Goal: Task Accomplishment & Management: Use online tool/utility

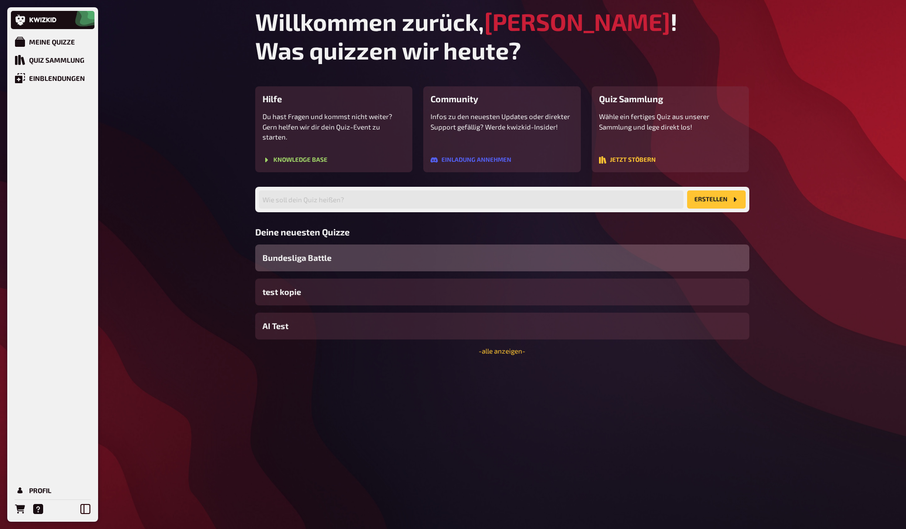
click at [312, 252] on span "Bundesliga Battle" at bounding box center [297, 258] width 69 height 12
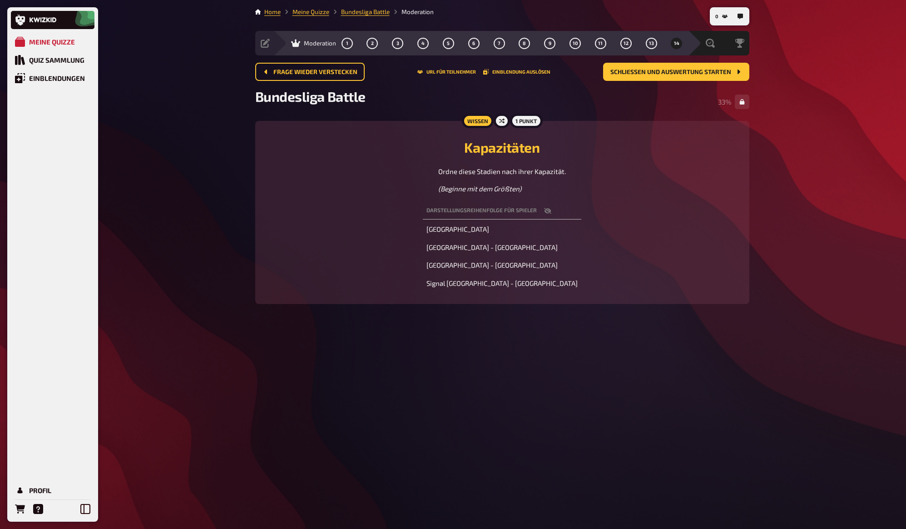
click at [316, 17] on main "Home Meine Quizze Bundesliga Battle Moderation Vorbereitung Inhalte Bearbeiten …" at bounding box center [502, 162] width 494 height 311
click at [317, 14] on link "Meine Quizze" at bounding box center [311, 11] width 37 height 7
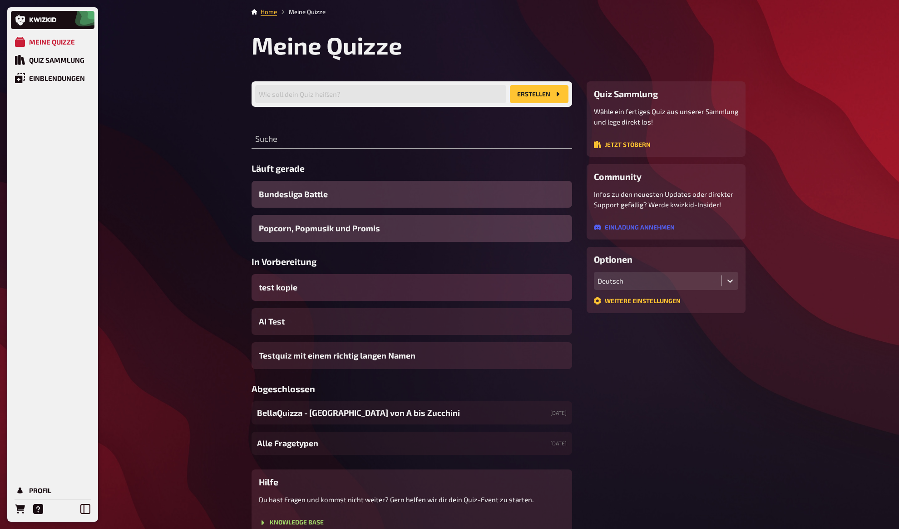
click at [284, 288] on span "test kopie" at bounding box center [278, 287] width 39 height 12
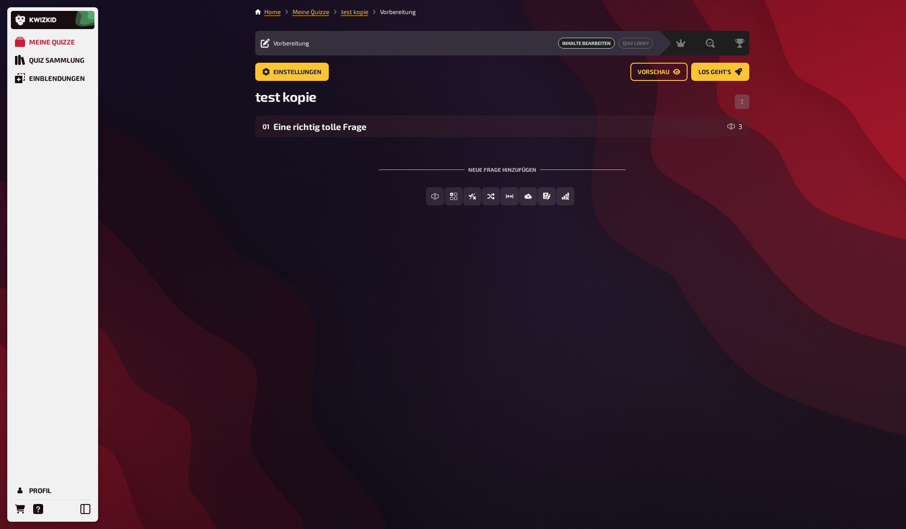
click at [550, 246] on div "Home Meine Quizze test kopie Vorbereitung Vorbereitung Inhalte Bearbeiten Quiz …" at bounding box center [502, 264] width 509 height 529
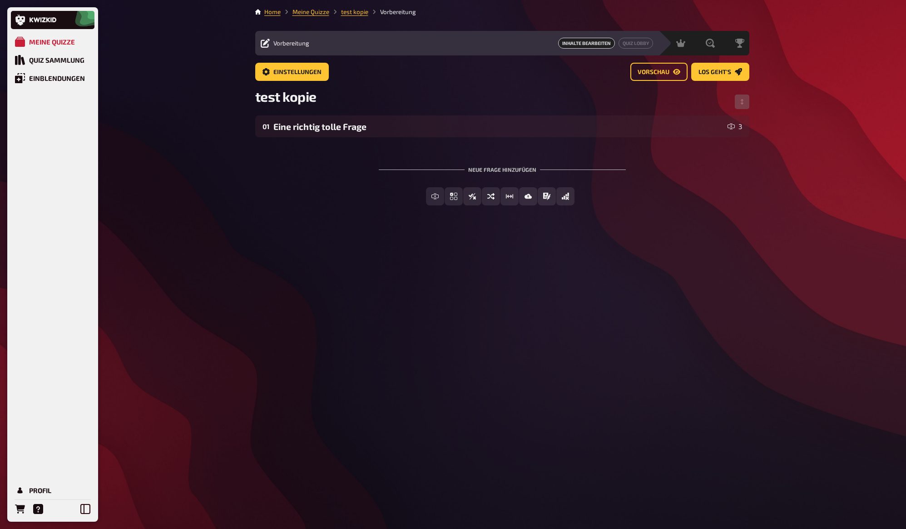
click at [546, 245] on div "Home Meine Quizze test kopie Vorbereitung Vorbereitung Inhalte Bearbeiten Quiz …" at bounding box center [502, 264] width 509 height 529
click at [543, 242] on div "Home Meine Quizze test kopie Vorbereitung Vorbereitung Inhalte Bearbeiten Quiz …" at bounding box center [502, 264] width 509 height 529
click at [543, 241] on div "Home Meine Quizze test kopie Vorbereitung Vorbereitung Inhalte Bearbeiten Quiz …" at bounding box center [502, 264] width 509 height 529
click at [542, 240] on div "Home Meine Quizze test kopie Vorbereitung Vorbereitung Inhalte Bearbeiten Quiz …" at bounding box center [502, 264] width 509 height 529
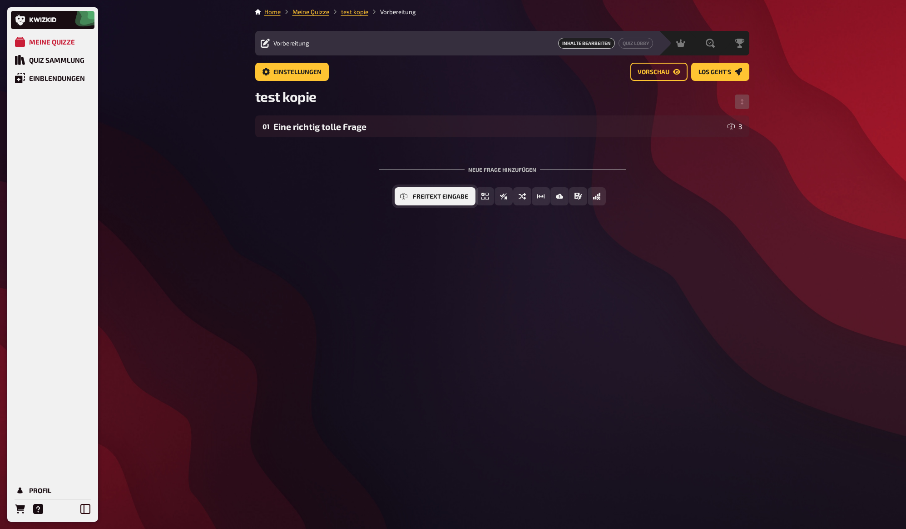
click at [405, 199] on icon "Freitext Eingabe" at bounding box center [403, 196] width 7 height 7
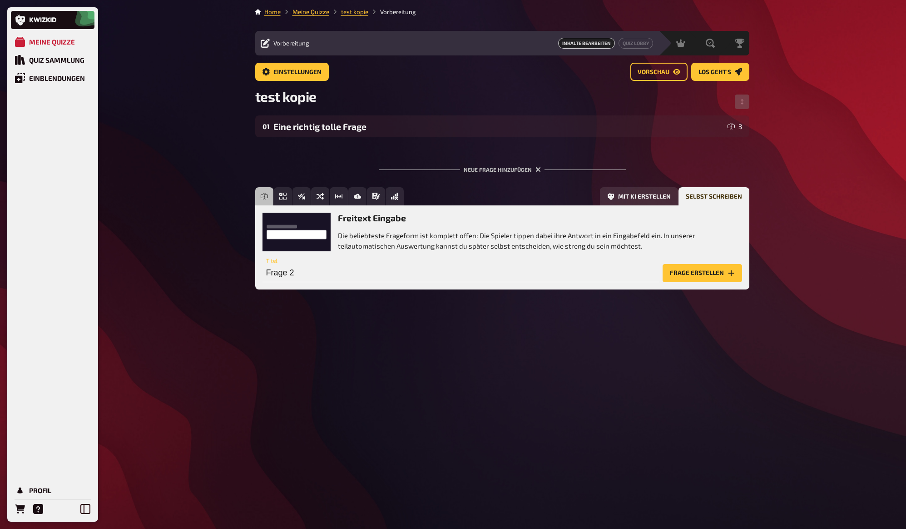
click at [790, 195] on div "Meine Quizze Quiz Sammlung Einblendungen Profil Home Meine Quizze test kopie Vo…" at bounding box center [453, 264] width 906 height 529
click at [790, 194] on div "Meine Quizze Quiz Sammlung Einblendungen Profil Home Meine Quizze test kopie Vo…" at bounding box center [453, 264] width 906 height 529
click at [789, 189] on div "Meine Quizze Quiz Sammlung Einblendungen Profil Home Meine Quizze test kopie Vo…" at bounding box center [453, 264] width 906 height 529
click at [789, 186] on div "Meine Quizze Quiz Sammlung Einblendungen Profil Home Meine Quizze test kopie Vo…" at bounding box center [453, 264] width 906 height 529
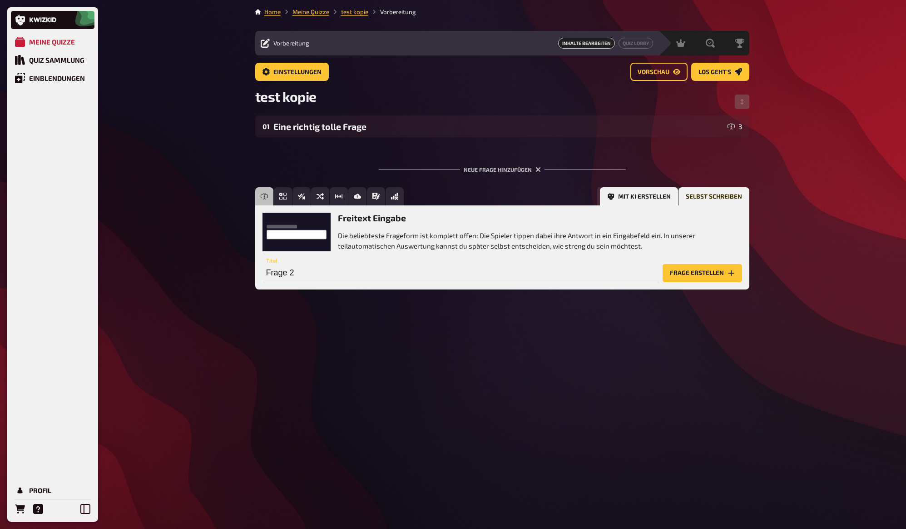
click at [639, 198] on button "Mit KI erstellen" at bounding box center [639, 196] width 78 height 18
click at [644, 274] on icon "Options" at bounding box center [643, 272] width 7 height 7
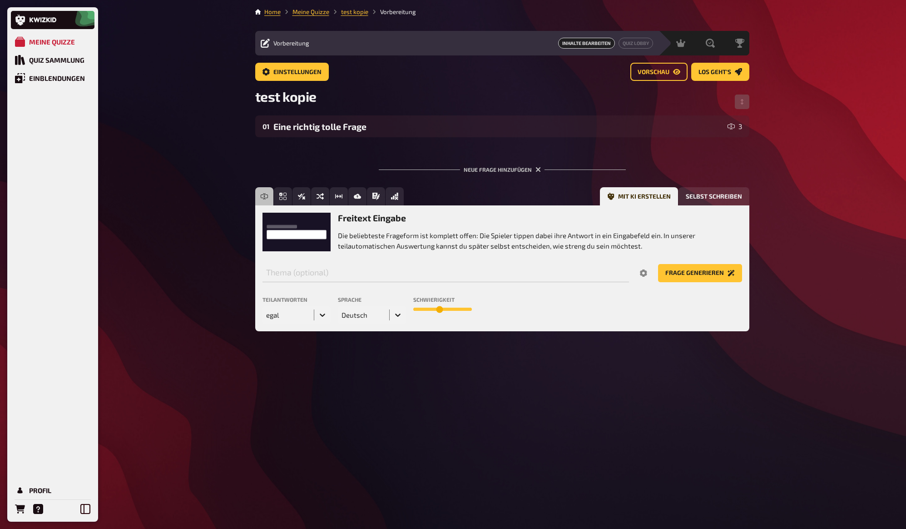
click at [790, 244] on div "Meine Quizze Quiz Sammlung Einblendungen Profil Home Meine Quizze test kopie Vo…" at bounding box center [453, 264] width 906 height 529
click at [787, 232] on div "Meine Quizze Quiz Sammlung Einblendungen Profil Home Meine Quizze test kopie Vo…" at bounding box center [453, 264] width 906 height 529
click at [786, 232] on div "Meine Quizze Quiz Sammlung Einblendungen Profil Home Meine Quizze test kopie Vo…" at bounding box center [453, 264] width 906 height 529
click at [777, 115] on div "Meine Quizze Quiz Sammlung Einblendungen Profil Home Meine Quizze test kopie Vo…" at bounding box center [453, 264] width 906 height 529
click at [775, 108] on div "Meine Quizze Quiz Sammlung Einblendungen Profil Home Meine Quizze test kopie Vo…" at bounding box center [453, 264] width 906 height 529
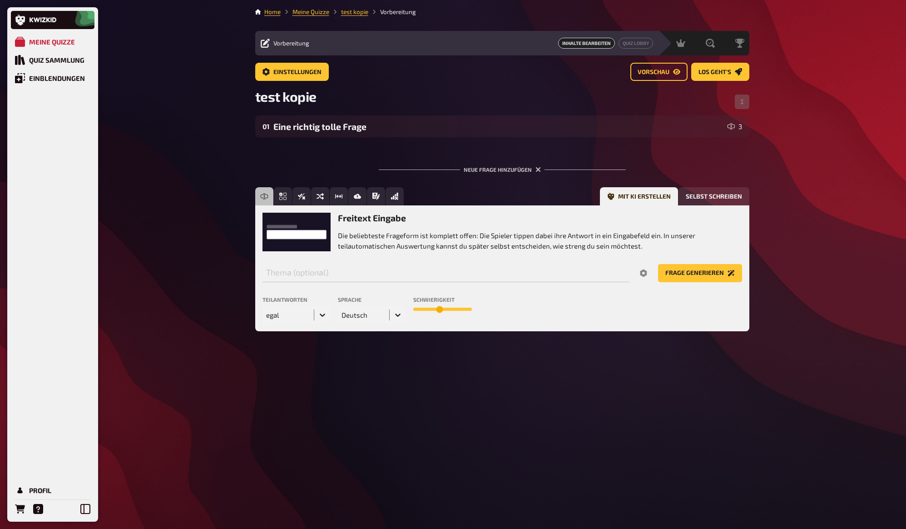
click at [774, 108] on div "Meine Quizze Quiz Sammlung Einblendungen Profil Home Meine Quizze test kopie Vo…" at bounding box center [453, 264] width 906 height 529
drag, startPoint x: 517, startPoint y: 89, endPoint x: 543, endPoint y: 83, distance: 26.6
click at [518, 89] on div "test kopie" at bounding box center [502, 101] width 494 height 27
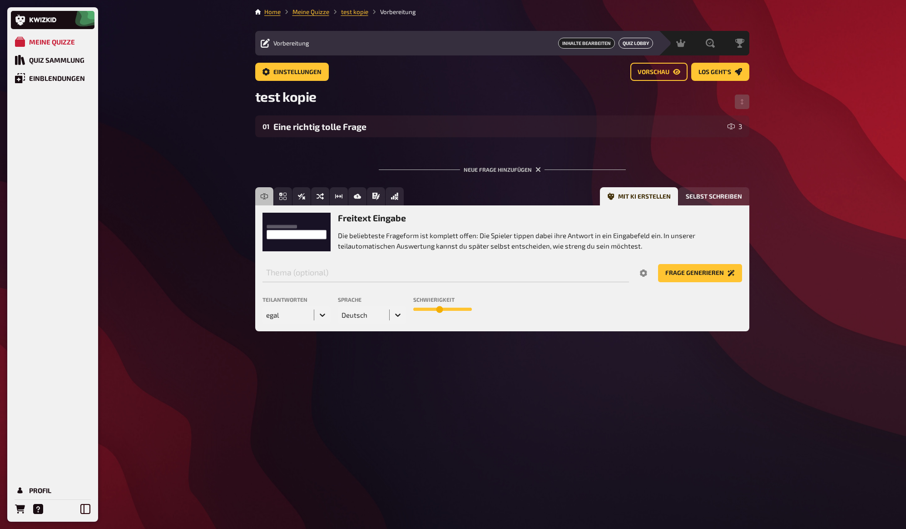
click at [637, 43] on button "Quiz Lobby" at bounding box center [636, 43] width 35 height 11
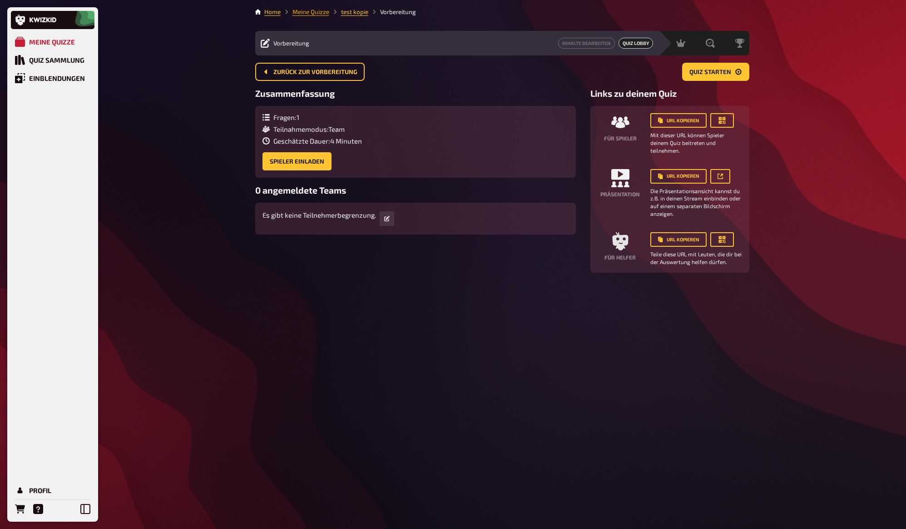
click at [301, 10] on link "Meine Quizze" at bounding box center [311, 11] width 37 height 7
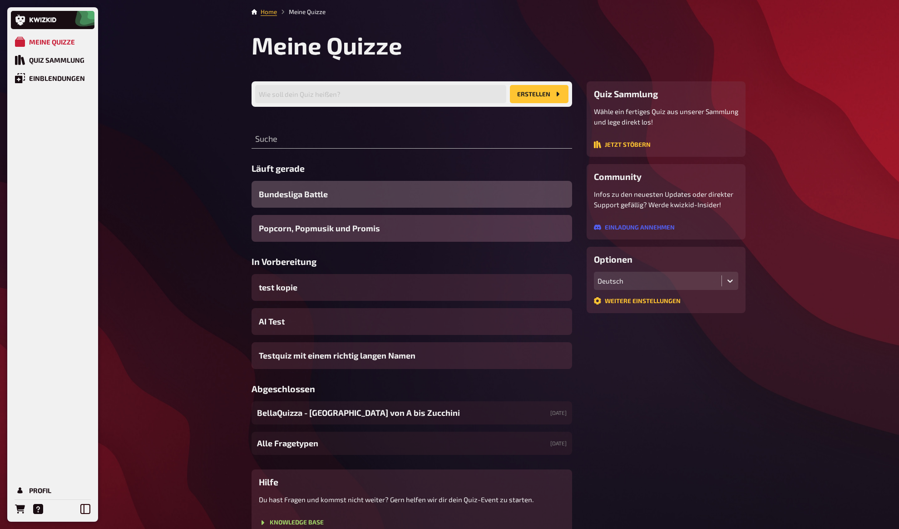
click at [296, 199] on span "Bundesliga Battle" at bounding box center [293, 194] width 69 height 12
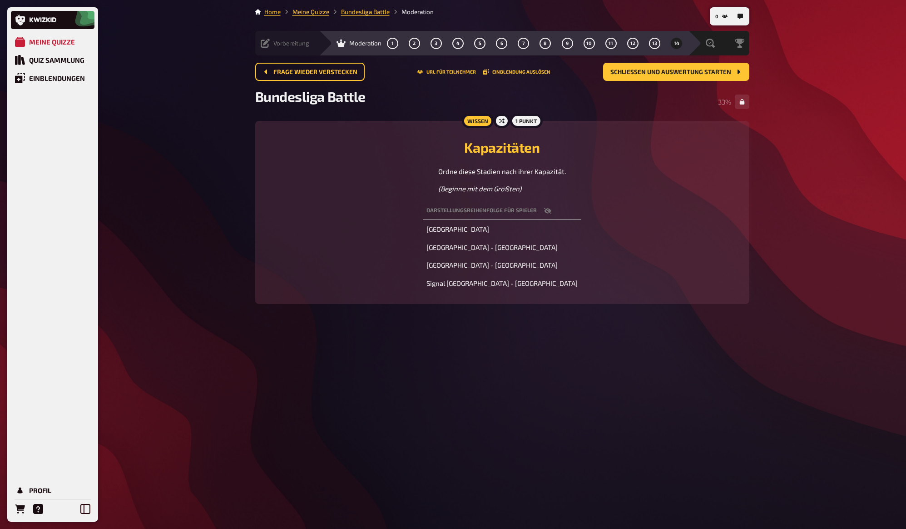
click at [274, 45] on span "Vorbereitung" at bounding box center [291, 43] width 36 height 7
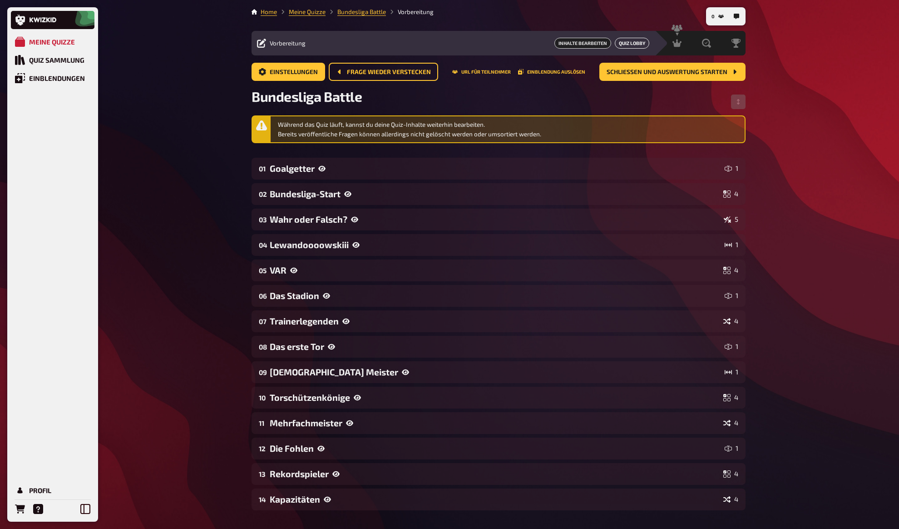
click at [623, 43] on button "Quiz Lobby" at bounding box center [632, 43] width 35 height 11
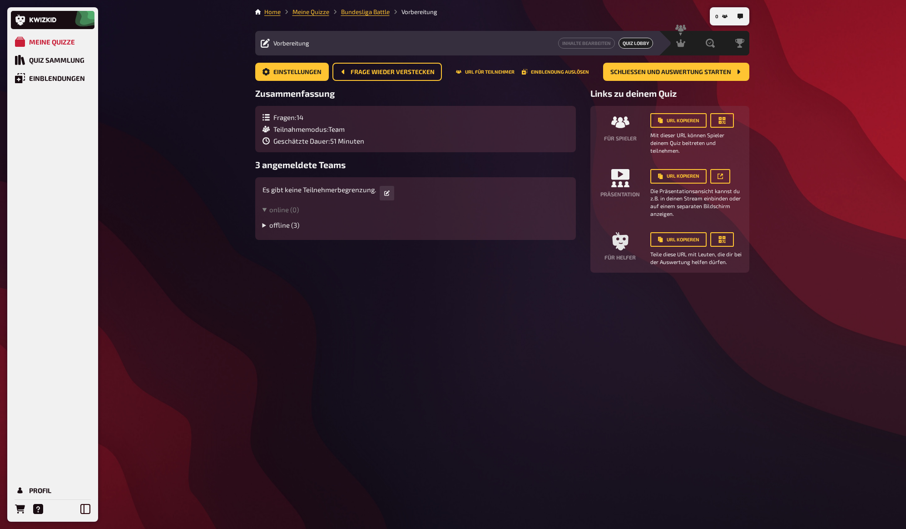
click at [263, 225] on summary "offline ( 3 )" at bounding box center [416, 225] width 306 height 8
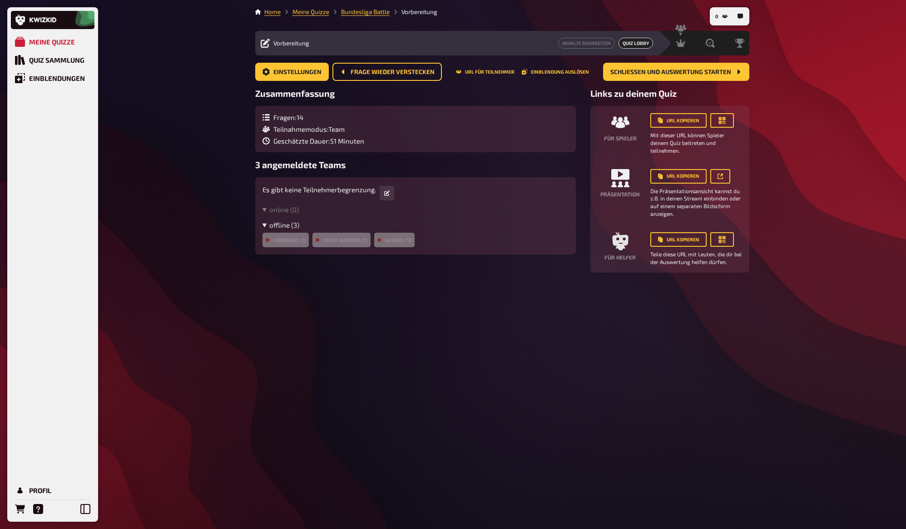
click at [263, 225] on summary "offline ( 3 )" at bounding box center [416, 225] width 306 height 8
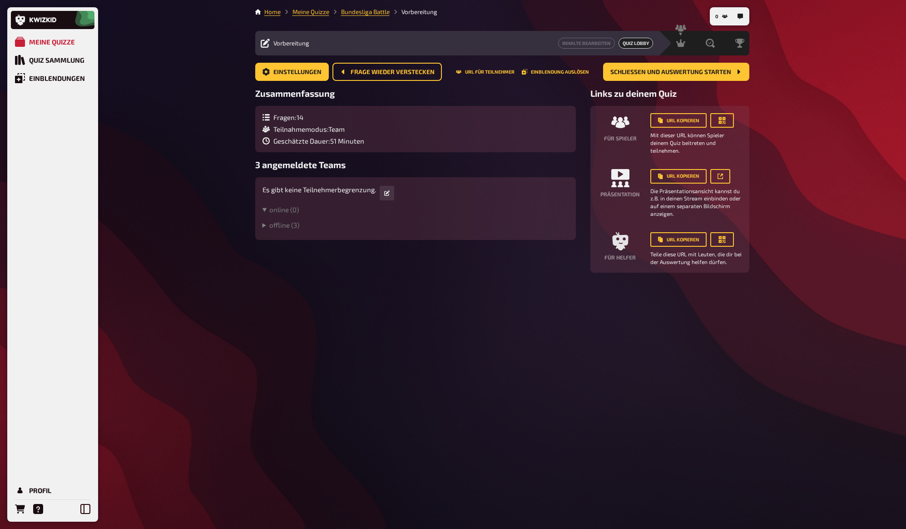
click at [198, 205] on div "Meine Quizze Quiz Sammlung Einblendungen Profil 0 Home Meine Quizze Bundesliga …" at bounding box center [453, 264] width 906 height 529
click at [202, 199] on div "Meine Quizze Quiz Sammlung Einblendungen Profil 0 Home Meine Quizze Bundesliga …" at bounding box center [453, 264] width 906 height 529
click at [213, 152] on div "Meine Quizze Quiz Sammlung Einblendungen Profil 0 Home Meine Quizze Bundesliga …" at bounding box center [453, 264] width 906 height 529
click at [215, 142] on div "Meine Quizze Quiz Sammlung Einblendungen Profil 0 Home Meine Quizze Bundesliga …" at bounding box center [453, 264] width 906 height 529
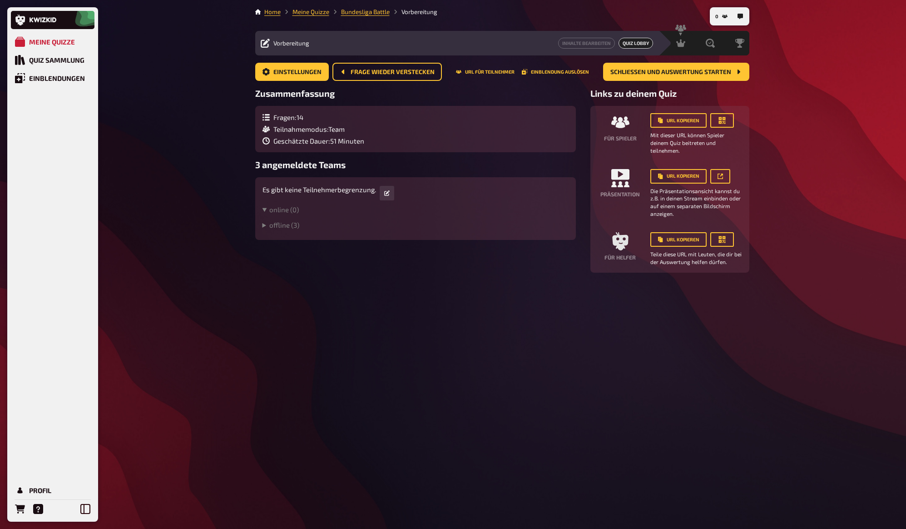
click at [215, 140] on div "Meine Quizze Quiz Sammlung Einblendungen Profil 0 Home Meine Quizze Bundesliga …" at bounding box center [453, 264] width 906 height 529
click at [214, 140] on div "Meine Quizze Quiz Sammlung Einblendungen Profil 0 Home Meine Quizze Bundesliga …" at bounding box center [453, 264] width 906 height 529
click at [214, 139] on div "Meine Quizze Quiz Sammlung Einblendungen Profil 0 Home Meine Quizze Bundesliga …" at bounding box center [453, 264] width 906 height 529
click at [512, 98] on h3 "Zusammenfassung" at bounding box center [415, 93] width 321 height 10
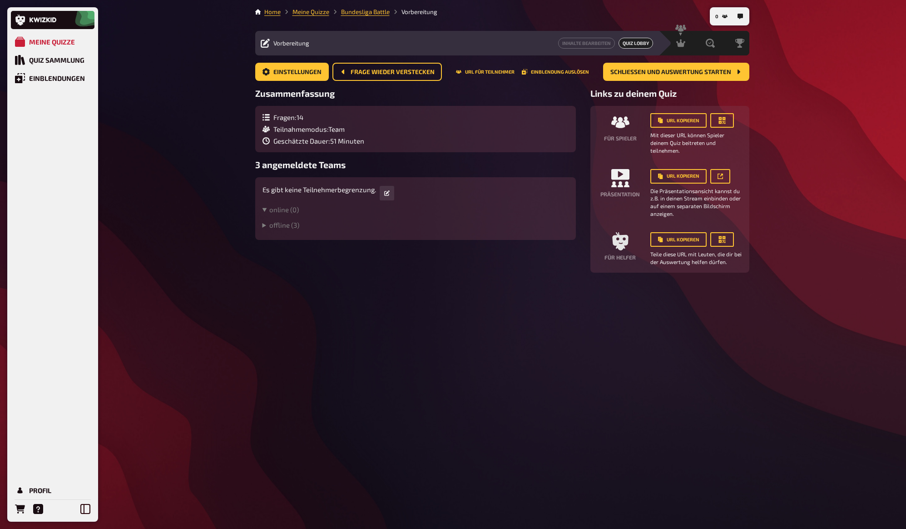
click at [512, 98] on h3 "Zusammenfassung" at bounding box center [415, 93] width 321 height 10
click at [513, 96] on h3 "Zusammenfassung" at bounding box center [415, 93] width 321 height 10
click at [492, 72] on button "URL für Teilnehmer" at bounding box center [485, 71] width 59 height 5
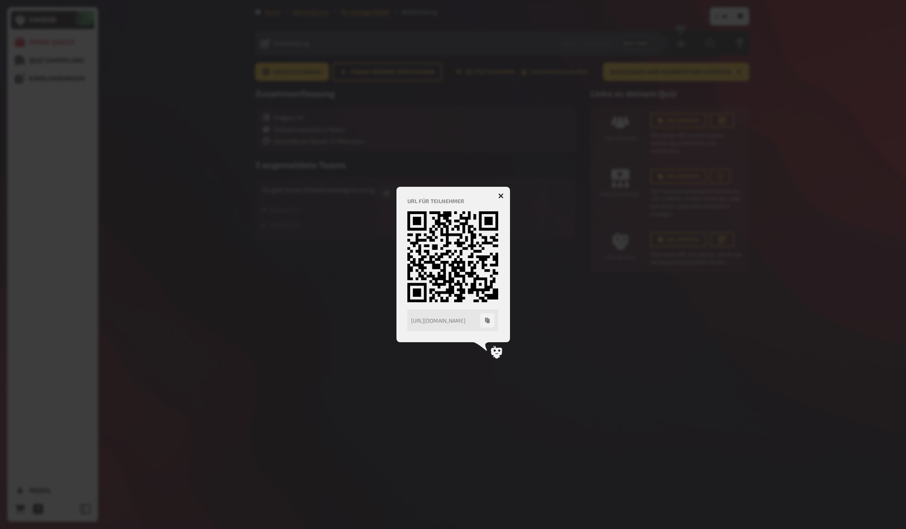
click at [487, 105] on div at bounding box center [453, 264] width 906 height 529
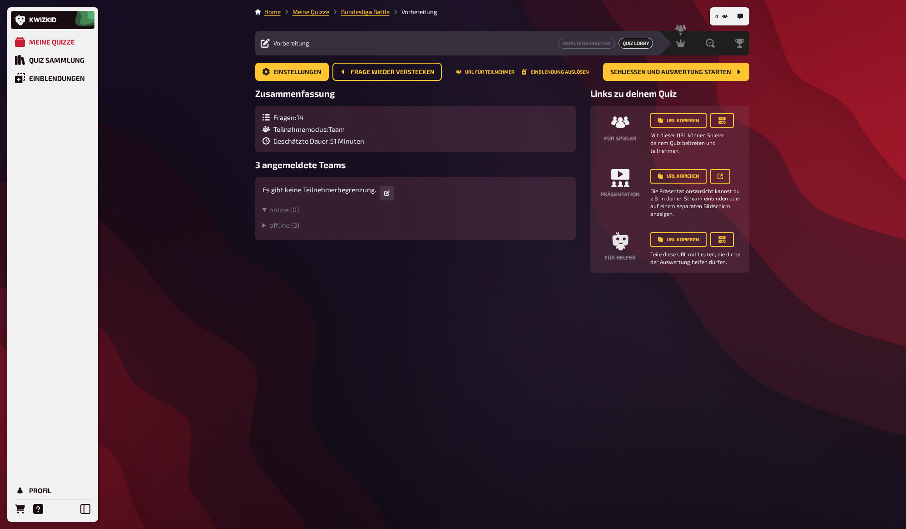
click at [487, 95] on h3 "Zusammenfassung" at bounding box center [415, 93] width 321 height 10
click at [486, 93] on h3 "Zusammenfassung" at bounding box center [415, 93] width 321 height 10
click at [698, 43] on span "Auswertung" at bounding box center [690, 43] width 34 height 7
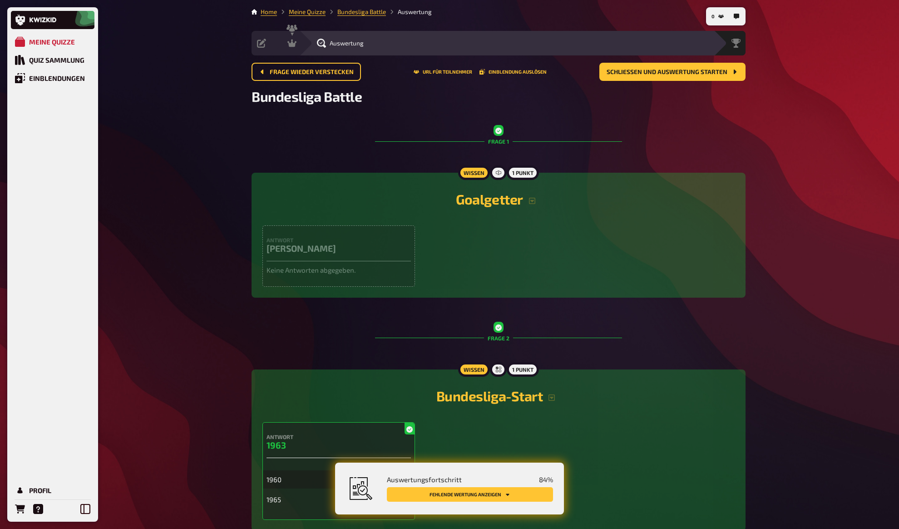
drag, startPoint x: 778, startPoint y: 160, endPoint x: 781, endPoint y: 157, distance: 5.1
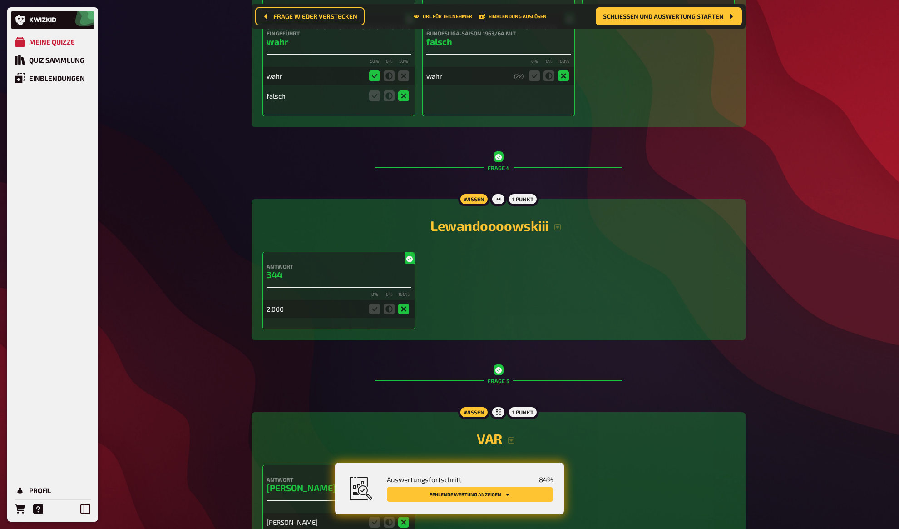
scroll to position [767, 0]
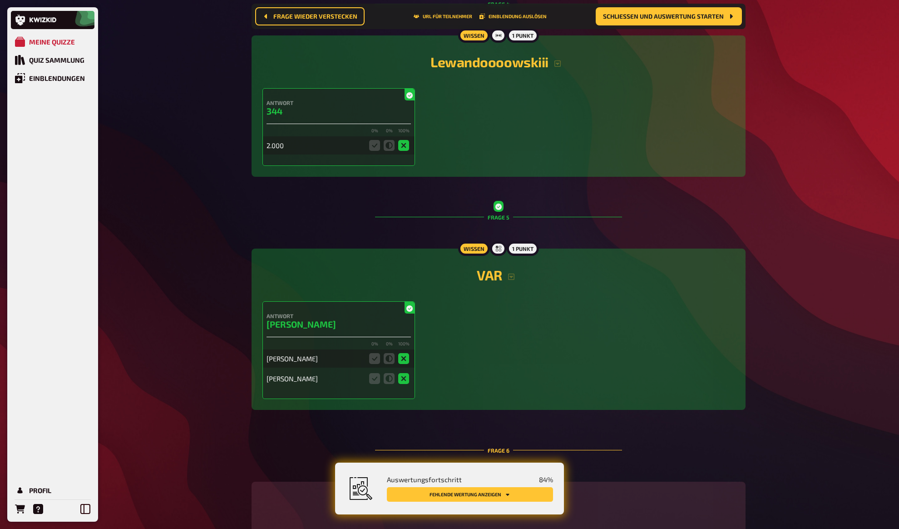
scroll to position [972, 0]
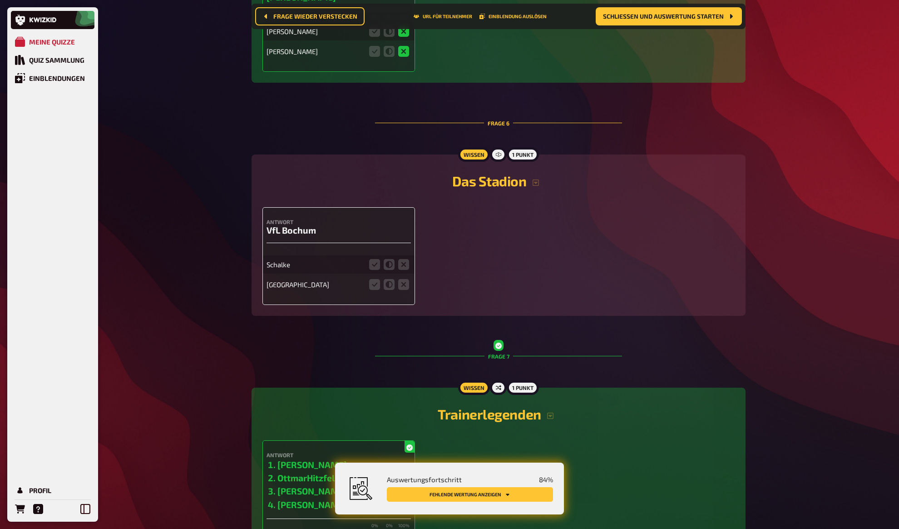
click at [788, 138] on div "Meine Quizze Quiz Sammlung Einblendungen Profil 0 Home Meine Quizze Bundesliga …" at bounding box center [449, 497] width 899 height 3498
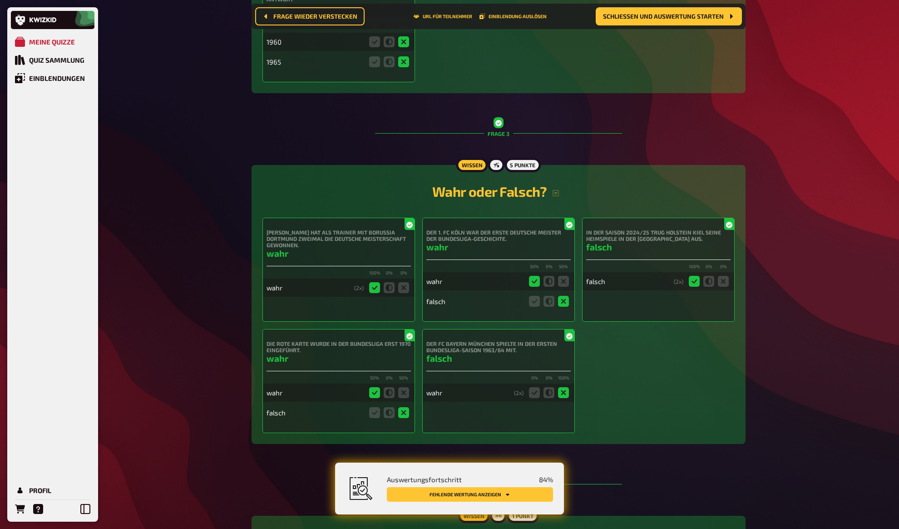
scroll to position [0, 0]
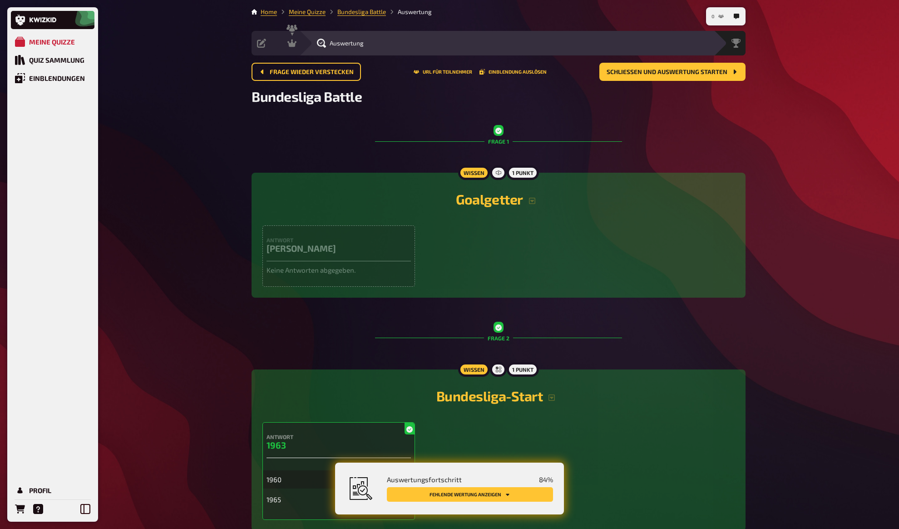
click at [719, 17] on icon "button" at bounding box center [721, 17] width 5 height 4
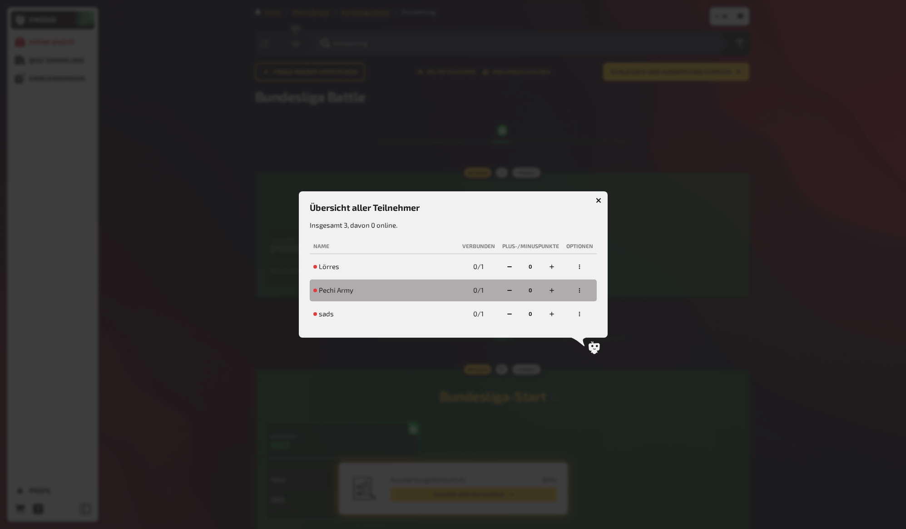
click at [755, 29] on div at bounding box center [453, 264] width 906 height 529
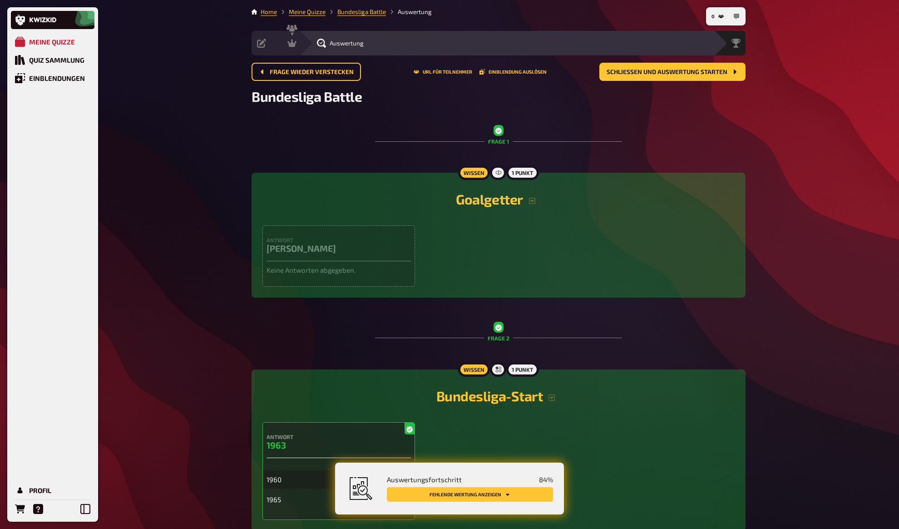
click at [730, 17] on button "button" at bounding box center [737, 16] width 15 height 15
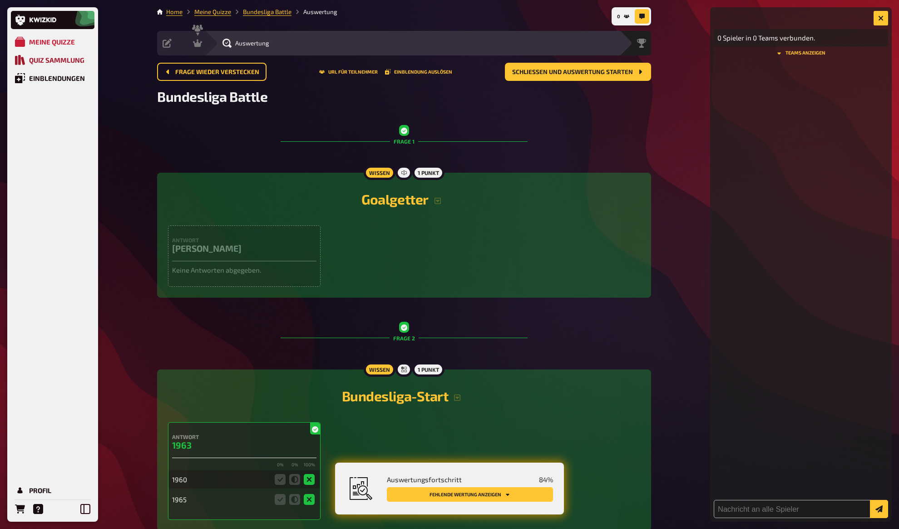
click at [53, 62] on div "Quiz Sammlung" at bounding box center [56, 60] width 55 height 8
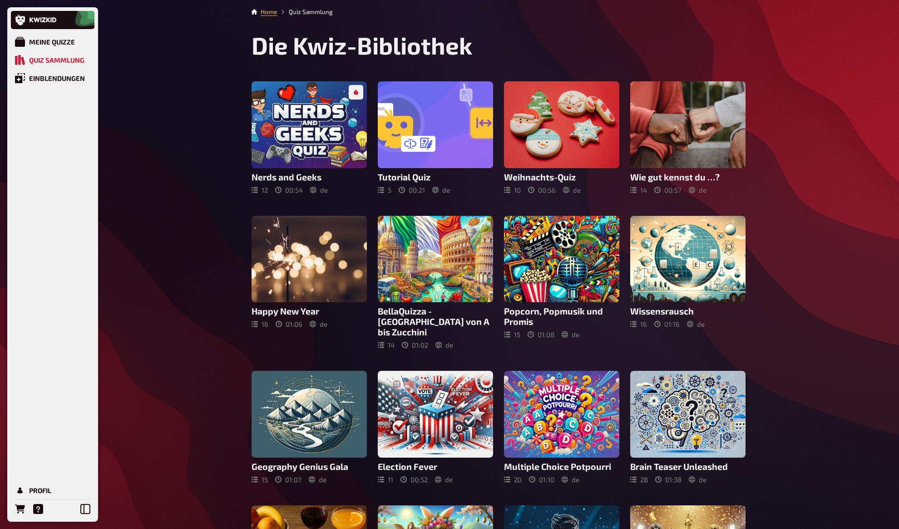
click at [183, 78] on div "Meine Quizze Quiz Sammlung Einblendungen Profil Home Quiz Sammlung Die Kwiz-Bib…" at bounding box center [449, 403] width 899 height 806
click at [183, 77] on div "Meine Quizze Quiz Sammlung Einblendungen Profil Home Quiz Sammlung Die Kwiz-Bib…" at bounding box center [449, 403] width 899 height 806
click at [182, 77] on div "Meine Quizze Quiz Sammlung Einblendungen Profil Home Quiz Sammlung Die Kwiz-Bib…" at bounding box center [449, 403] width 899 height 806
click at [183, 76] on div "Meine Quizze Quiz Sammlung Einblendungen Profil Home Quiz Sammlung Die Kwiz-Bib…" at bounding box center [449, 403] width 899 height 806
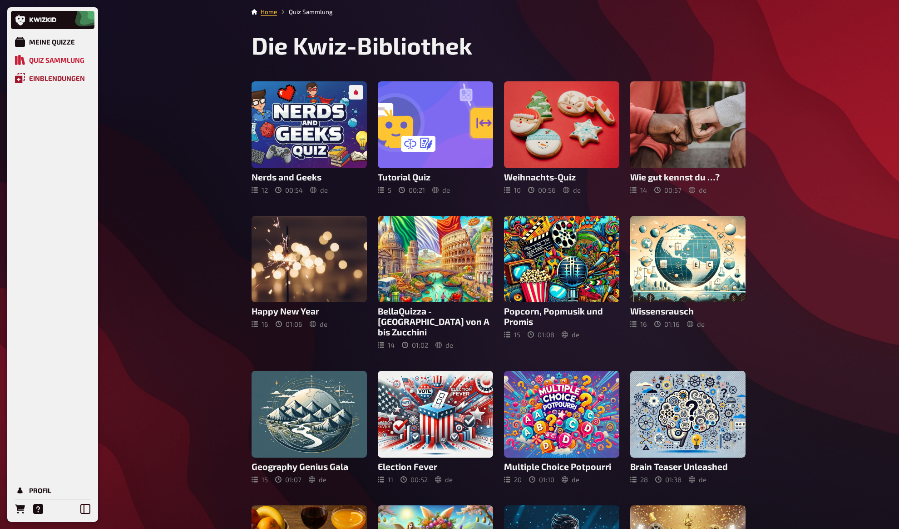
click at [52, 77] on div "Einblendungen" at bounding box center [57, 78] width 56 height 8
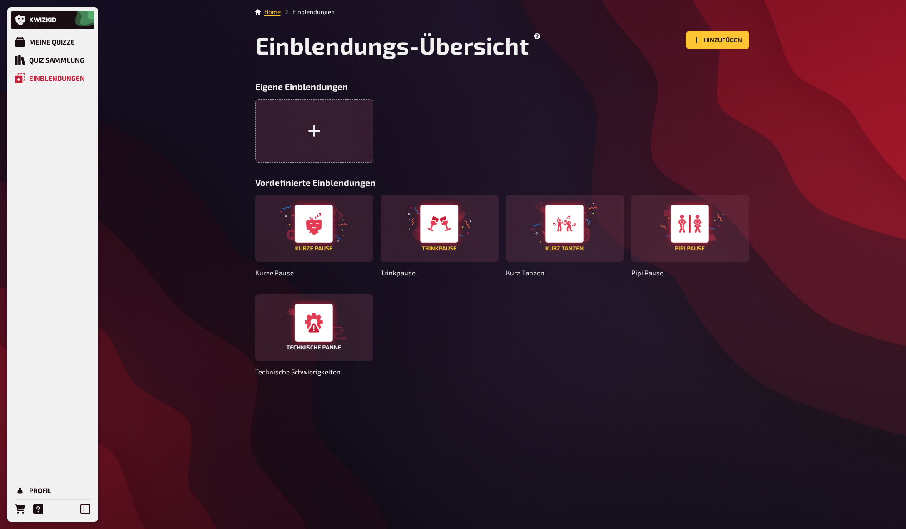
click at [193, 98] on div "Meine Quizze Quiz Sammlung Einblendungen Profil Home Einblendungen Einblendungs…" at bounding box center [453, 264] width 906 height 529
click at [194, 96] on div "Meine Quizze Quiz Sammlung Einblendungen Profil Home Einblendungen Einblendungs…" at bounding box center [453, 264] width 906 height 529
click at [476, 42] on h1 "Einblendungs-Übersicht" at bounding box center [398, 45] width 287 height 29
click at [470, 44] on h1 "Einblendungs-Übersicht" at bounding box center [398, 45] width 287 height 29
click at [49, 44] on div "Meine Quizze" at bounding box center [52, 42] width 46 height 8
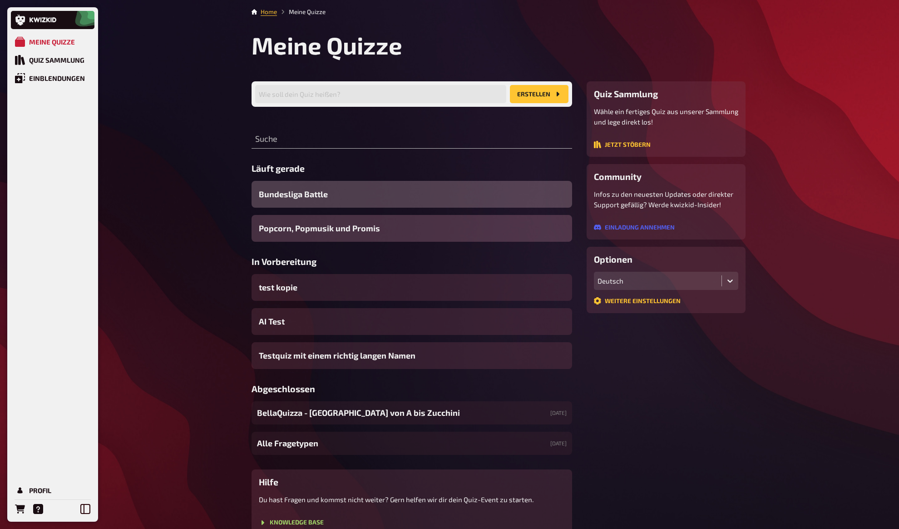
click at [293, 198] on span "Bundesliga Battle" at bounding box center [293, 194] width 69 height 12
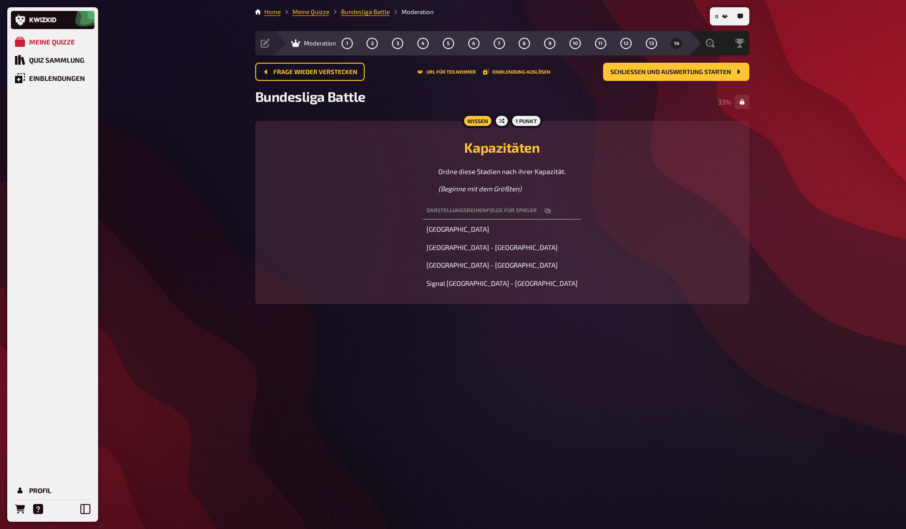
click at [650, 96] on div "Bundesliga Battle 33 %" at bounding box center [502, 101] width 494 height 27
click at [651, 95] on div "Bundesliga Battle 33 %" at bounding box center [502, 101] width 494 height 27
click at [662, 96] on div "Bundesliga Battle 33 %" at bounding box center [502, 101] width 494 height 27
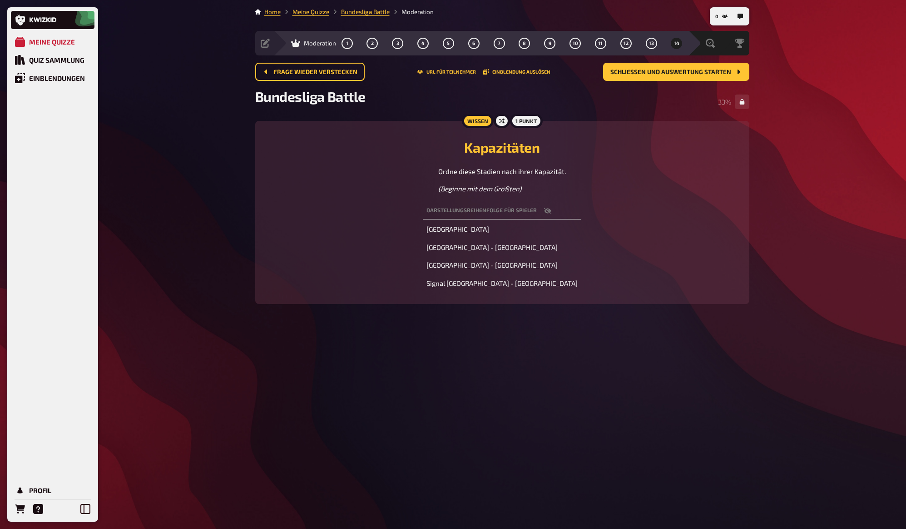
click at [565, 82] on div "Frage wieder verstecken URL für Teilnehmer Einblendung auslösen Schließen und A…" at bounding box center [502, 75] width 494 height 25
click at [450, 45] on button "5" at bounding box center [448, 43] width 15 height 15
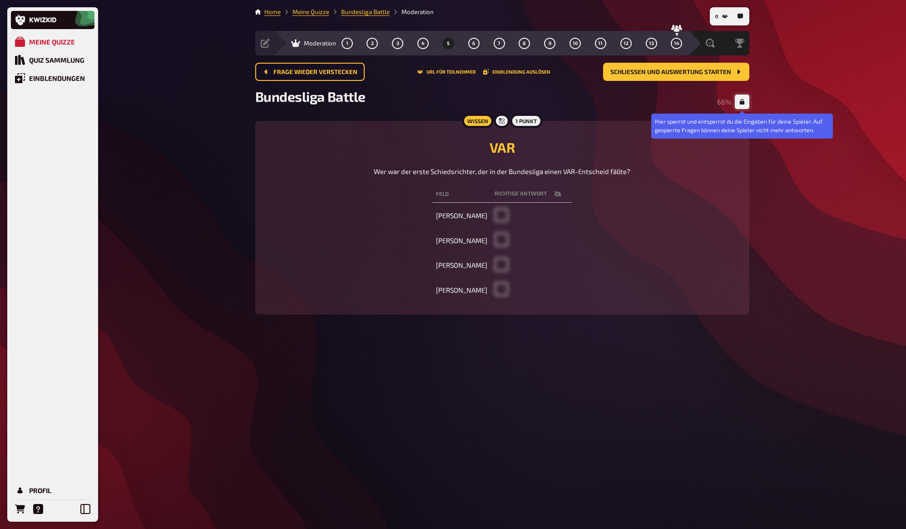
click at [744, 104] on icon "button" at bounding box center [742, 101] width 5 height 5
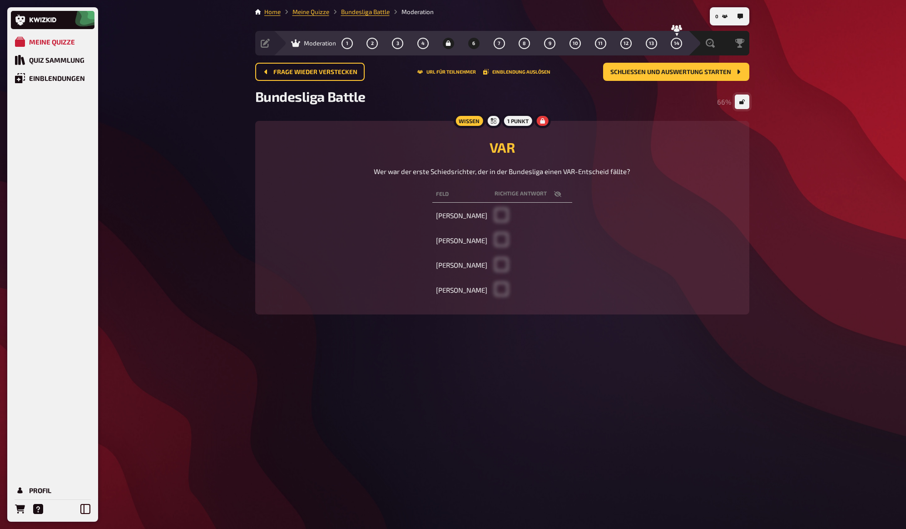
click at [475, 45] on span "6" at bounding box center [473, 43] width 3 height 5
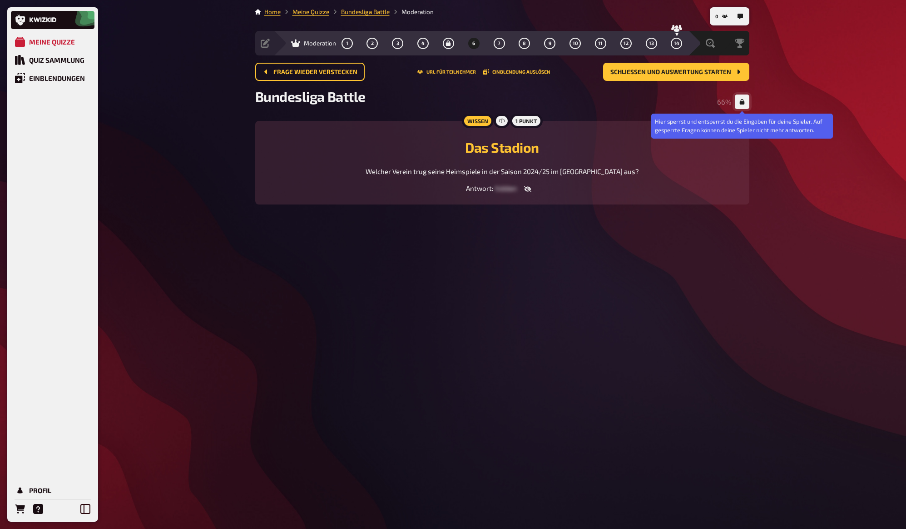
click at [744, 101] on icon "button" at bounding box center [742, 101] width 5 height 5
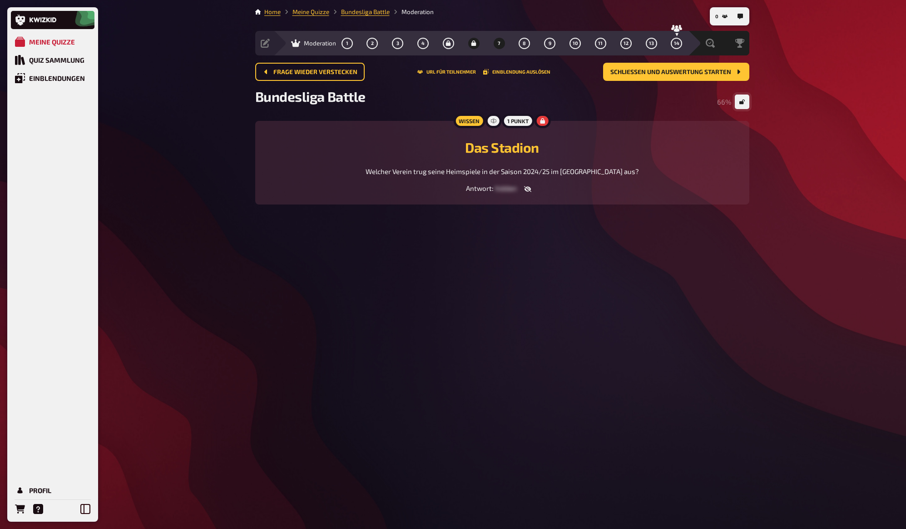
click at [499, 44] on span "7" at bounding box center [499, 43] width 3 height 5
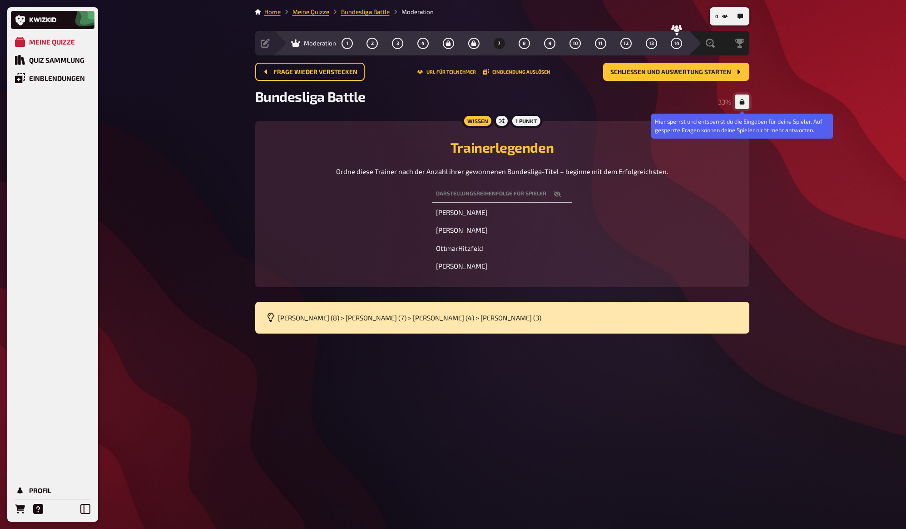
click at [743, 101] on icon "button" at bounding box center [742, 101] width 5 height 5
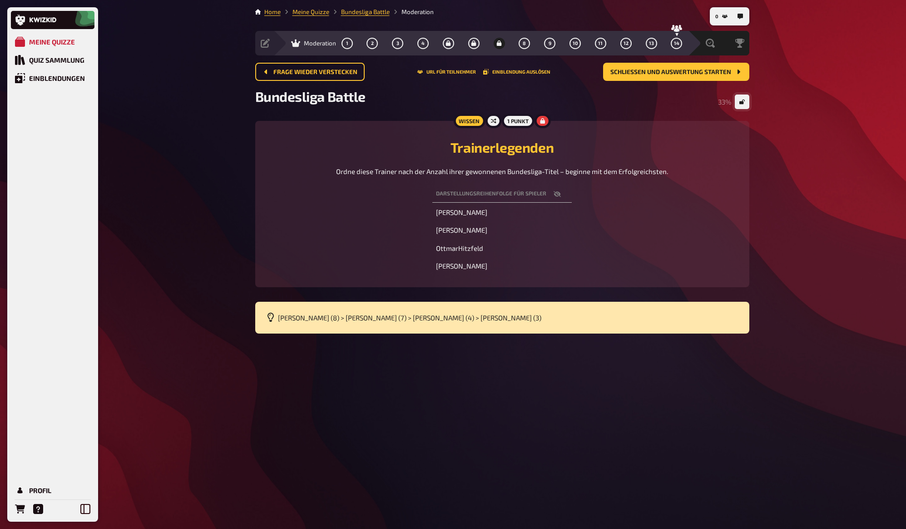
click at [446, 16] on main "Home Meine Quizze Bundesliga Battle Moderation Vorbereitung Inhalte Bearbeiten …" at bounding box center [502, 170] width 494 height 326
click at [526, 45] on span "8" at bounding box center [524, 43] width 3 height 5
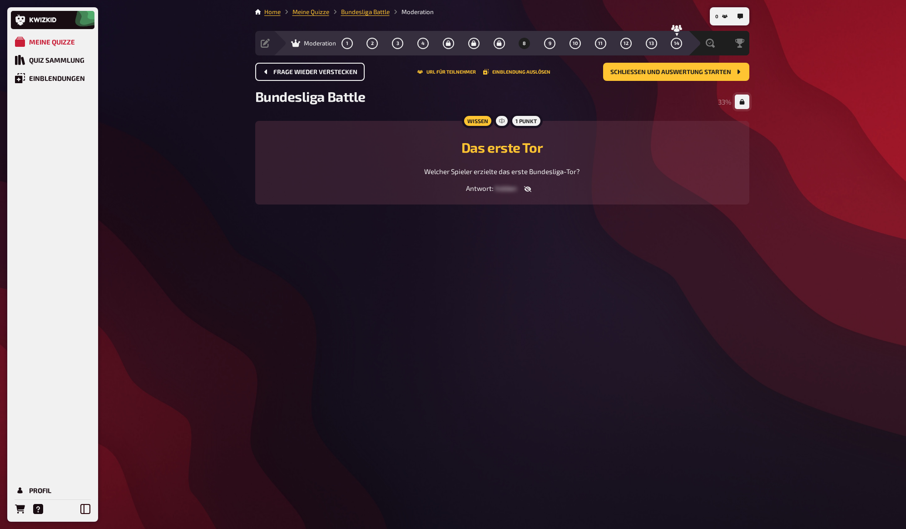
click at [333, 80] on button "Frage wieder verstecken" at bounding box center [309, 72] width 109 height 18
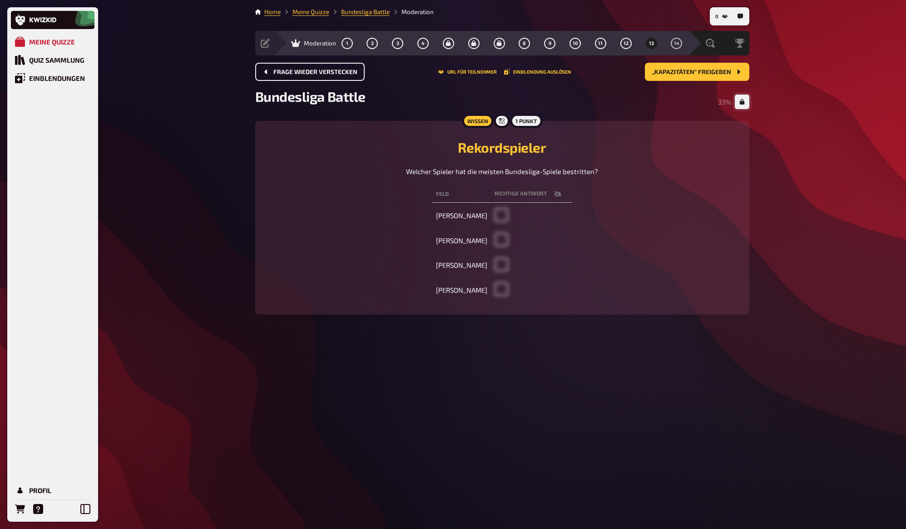
click at [332, 75] on span "Frage wieder verstecken" at bounding box center [315, 72] width 84 height 6
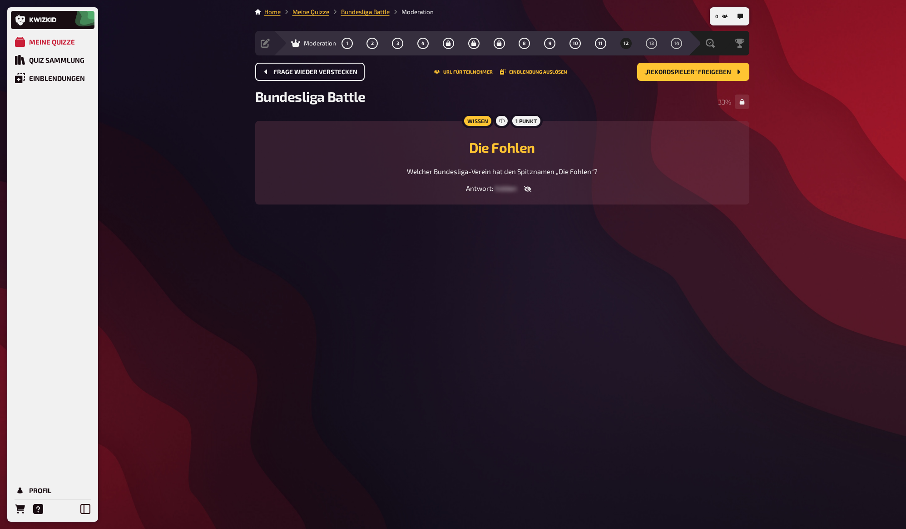
click at [332, 75] on span "Frage wieder verstecken" at bounding box center [315, 72] width 84 height 6
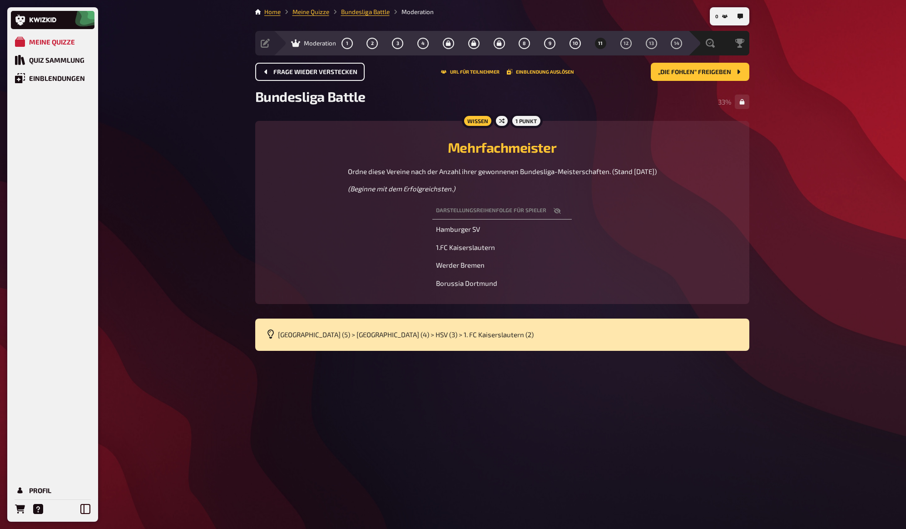
click at [332, 75] on span "Frage wieder verstecken" at bounding box center [315, 72] width 84 height 6
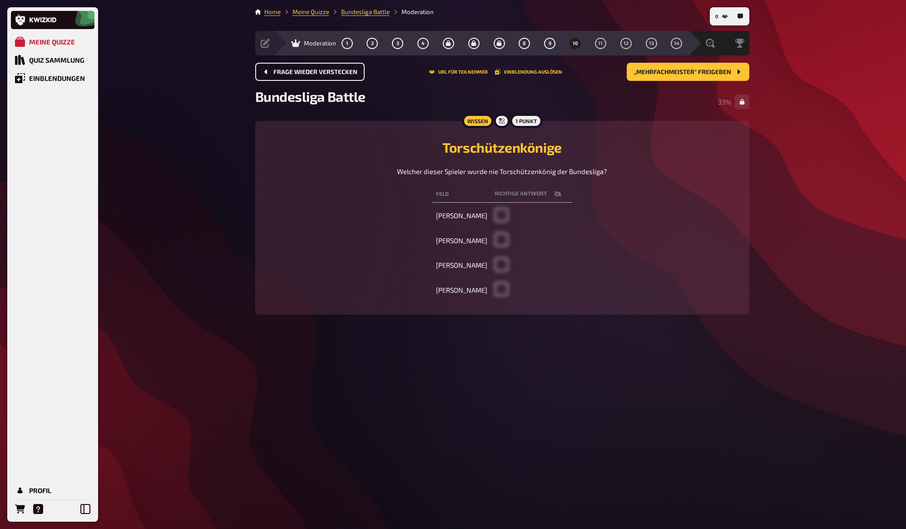
click at [332, 75] on span "Frage wieder verstecken" at bounding box center [315, 72] width 84 height 6
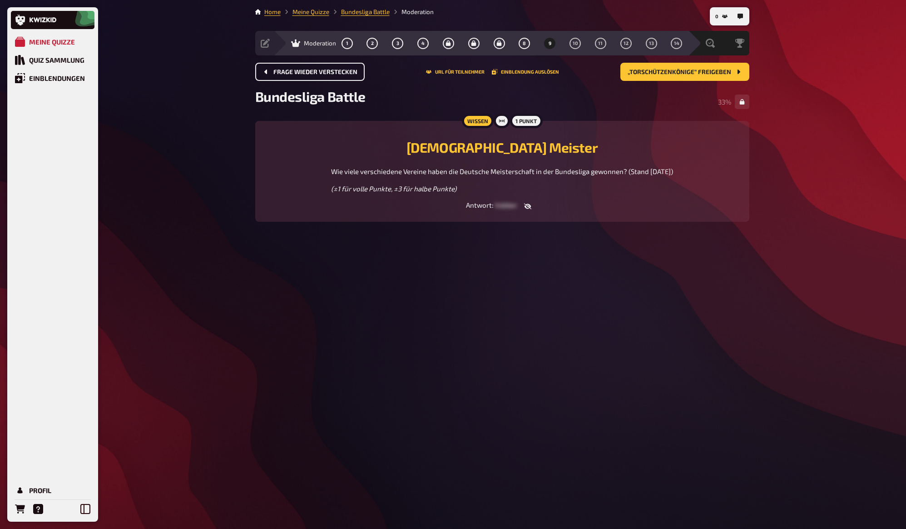
click at [332, 75] on span "Frage wieder verstecken" at bounding box center [315, 72] width 84 height 6
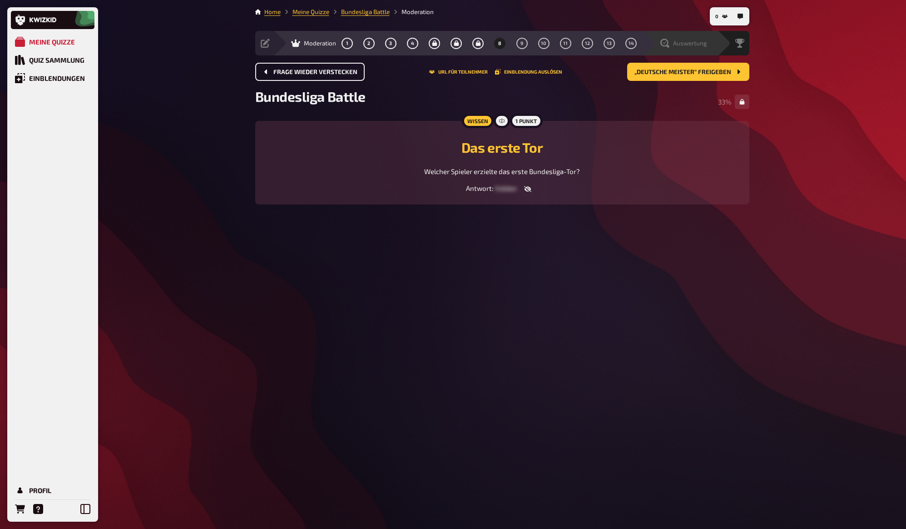
click at [664, 42] on icon at bounding box center [665, 43] width 9 height 9
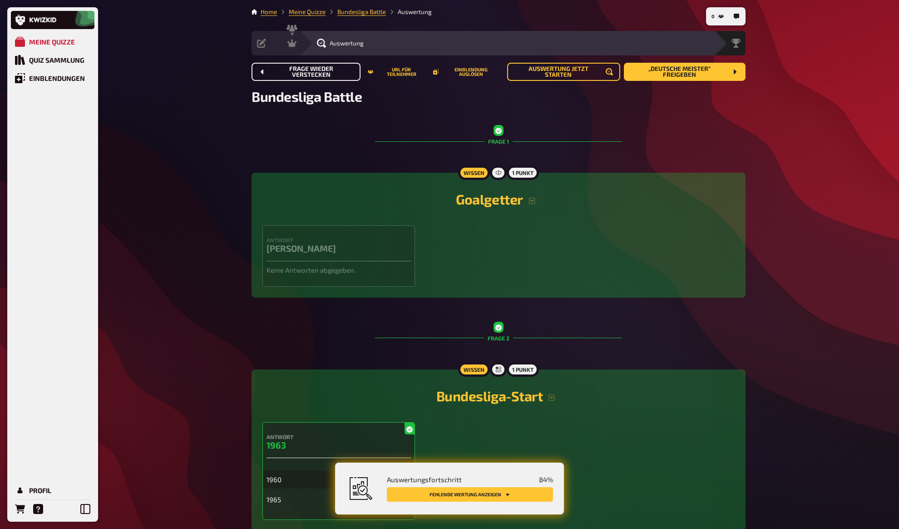
click at [550, 72] on span "Auswertung jetzt starten" at bounding box center [559, 72] width 88 height 12
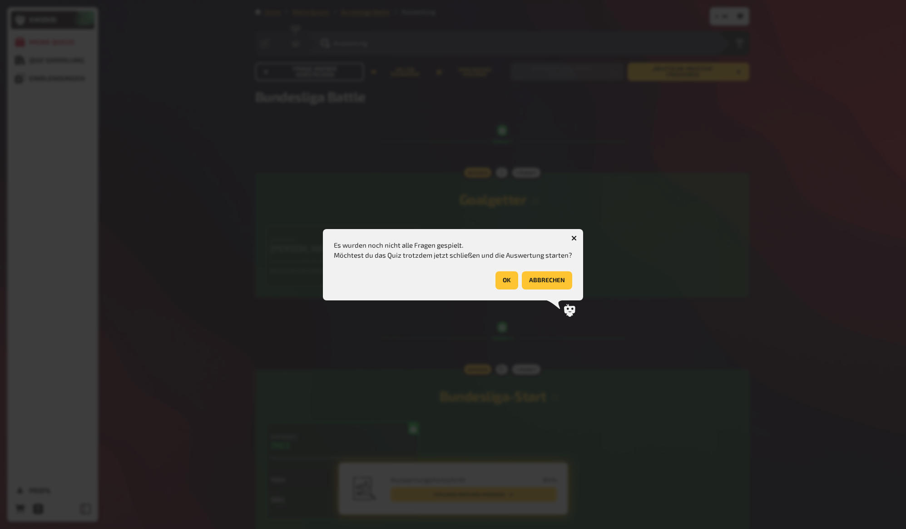
click at [501, 282] on button "OK" at bounding box center [507, 280] width 23 height 18
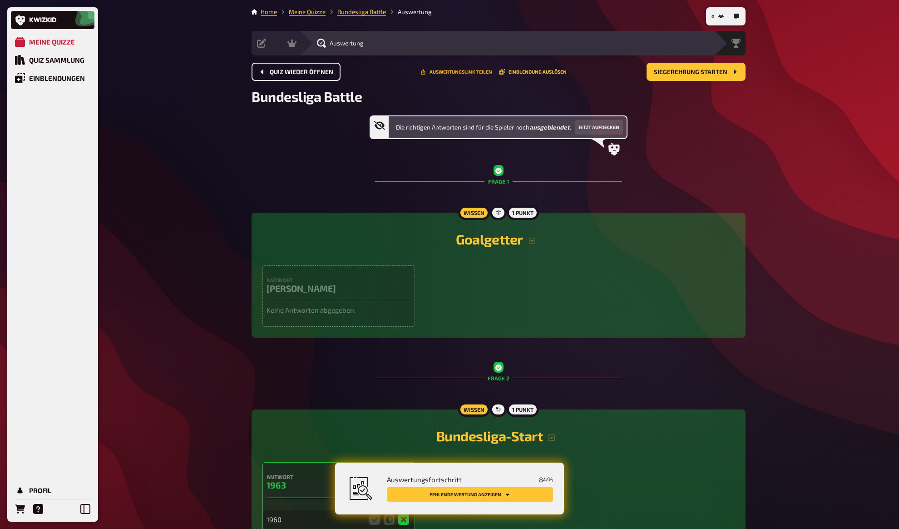
click at [470, 72] on button "Auswertungslink teilen" at bounding box center [457, 71] width 72 height 5
click at [352, 124] on div "Die richtigen Antworten sind für die Spieler noch ausgeblendet . Jetzt aufdecken" at bounding box center [499, 135] width 494 height 40
click at [338, 154] on div "Die richtigen Antworten sind für die Spieler noch ausgeblendet . Jetzt aufdecken" at bounding box center [499, 135] width 494 height 40
click at [701, 126] on div "Die richtigen Antworten sind für die Spieler noch ausgeblendet . Jetzt aufdecken" at bounding box center [499, 135] width 494 height 40
click at [703, 122] on div "Die richtigen Antworten sind für die Spieler noch ausgeblendet . Jetzt aufdecken" at bounding box center [499, 135] width 494 height 40
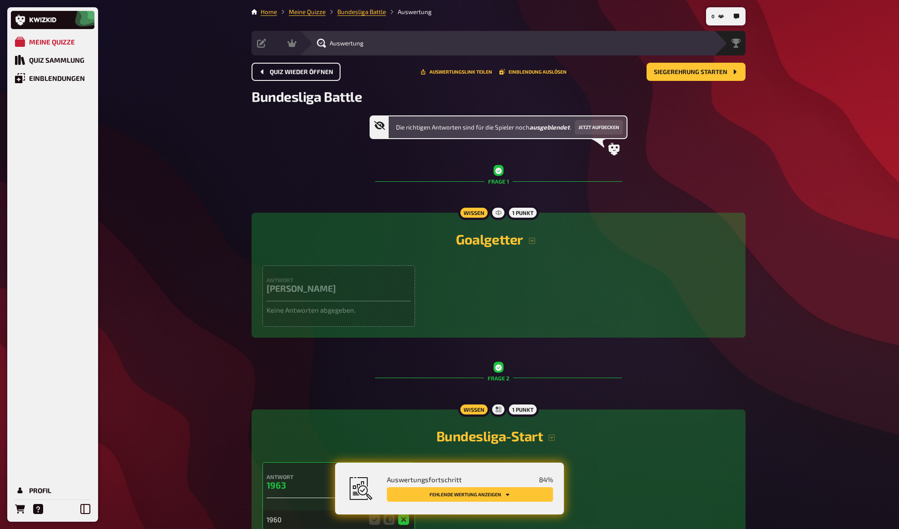
click at [703, 122] on div "Die richtigen Antworten sind für die Spieler noch ausgeblendet . Jetzt aufdecken" at bounding box center [499, 135] width 494 height 40
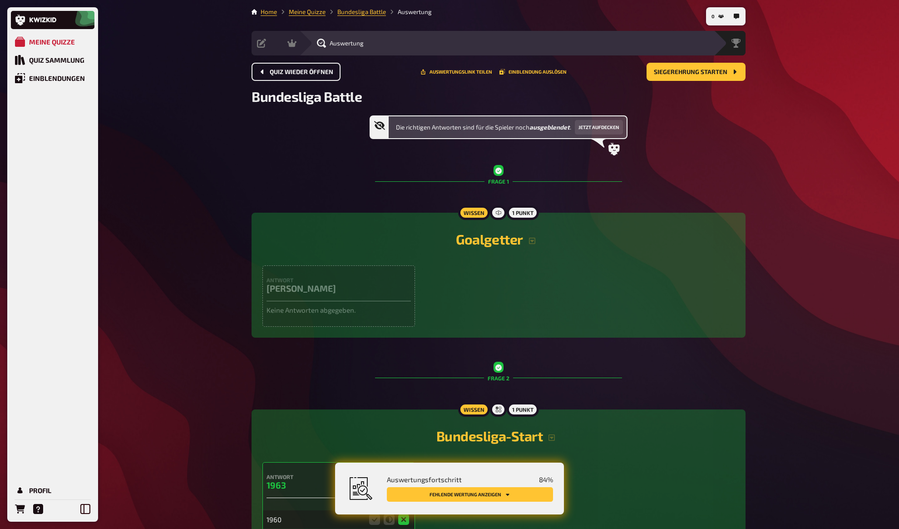
click at [594, 93] on h2 "Bundesliga Battle" at bounding box center [499, 96] width 494 height 16
click at [593, 89] on h2 "Bundesliga Battle" at bounding box center [499, 96] width 494 height 16
click at [454, 71] on button "Auswertungslink teilen" at bounding box center [457, 71] width 72 height 5
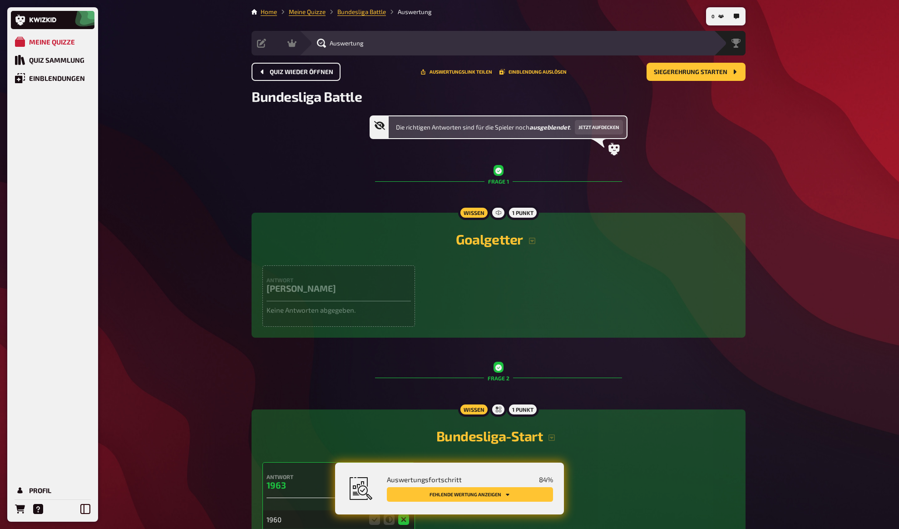
click at [434, 72] on button "Auswertungslink teilen" at bounding box center [457, 71] width 72 height 5
click at [539, 100] on h2 "Bundesliga Battle" at bounding box center [499, 96] width 494 height 16
click at [531, 81] on div "Quiz wieder öffnen Auswertungslink teilen Einblendung auslösen Siegerehrung sta…" at bounding box center [499, 75] width 494 height 25
click at [522, 92] on h2 "Bundesliga Battle" at bounding box center [499, 96] width 494 height 16
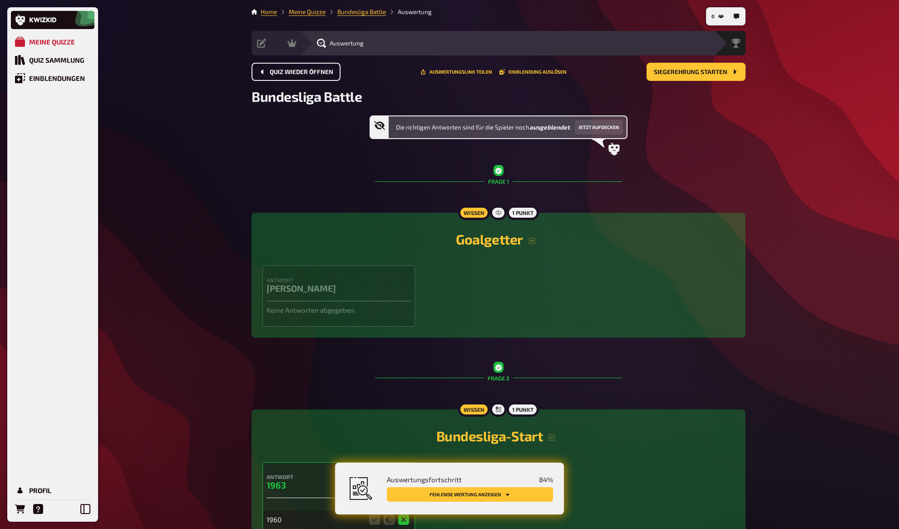
click at [522, 92] on h2 "Bundesliga Battle" at bounding box center [499, 96] width 494 height 16
click at [512, 72] on button "Einblendung auslösen" at bounding box center [533, 71] width 67 height 5
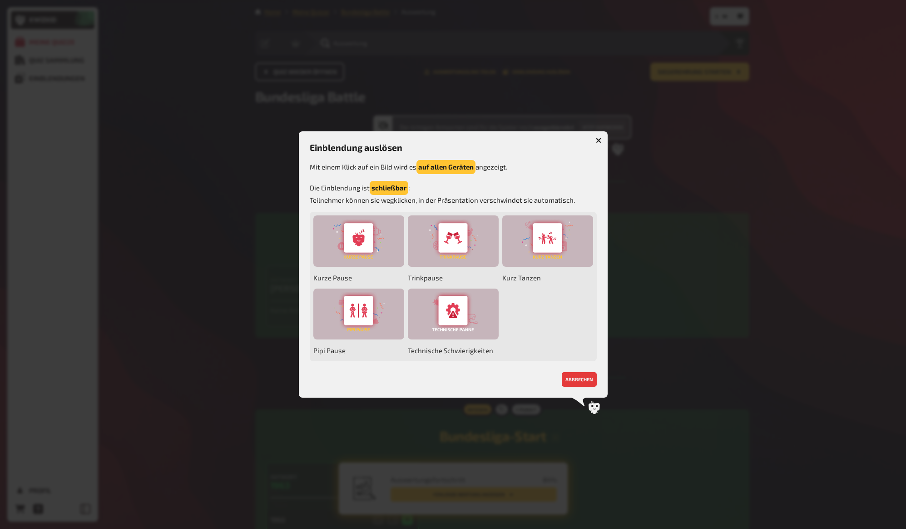
click at [329, 160] on p "Mit einem Klick auf ein Bild wird es auf allen Geräten angezeigt." at bounding box center [453, 167] width 287 height 14
click at [415, 93] on div at bounding box center [453, 264] width 906 height 529
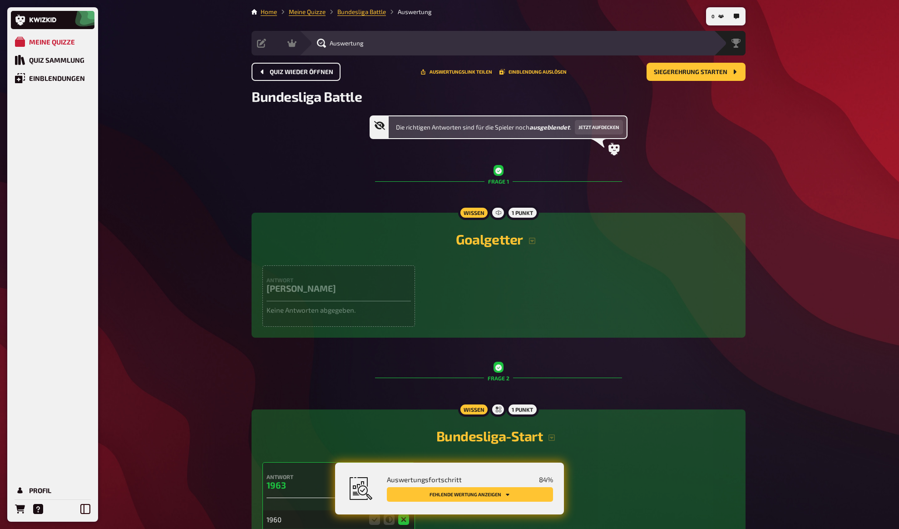
drag, startPoint x: 268, startPoint y: 181, endPoint x: 244, endPoint y: 157, distance: 33.4
drag, startPoint x: 198, startPoint y: 113, endPoint x: 161, endPoint y: 94, distance: 41.9
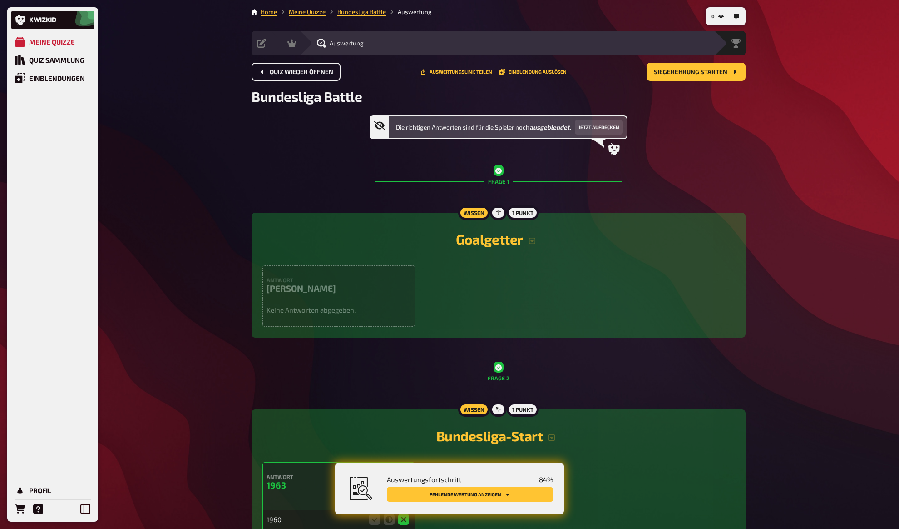
click at [66, 23] on link at bounding box center [53, 20] width 84 height 18
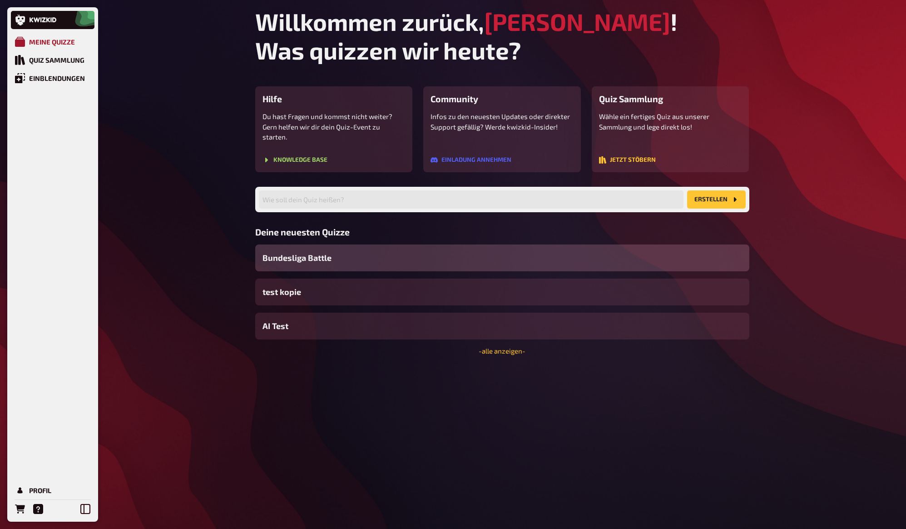
click at [65, 40] on div "Meine Quizze" at bounding box center [52, 42] width 46 height 8
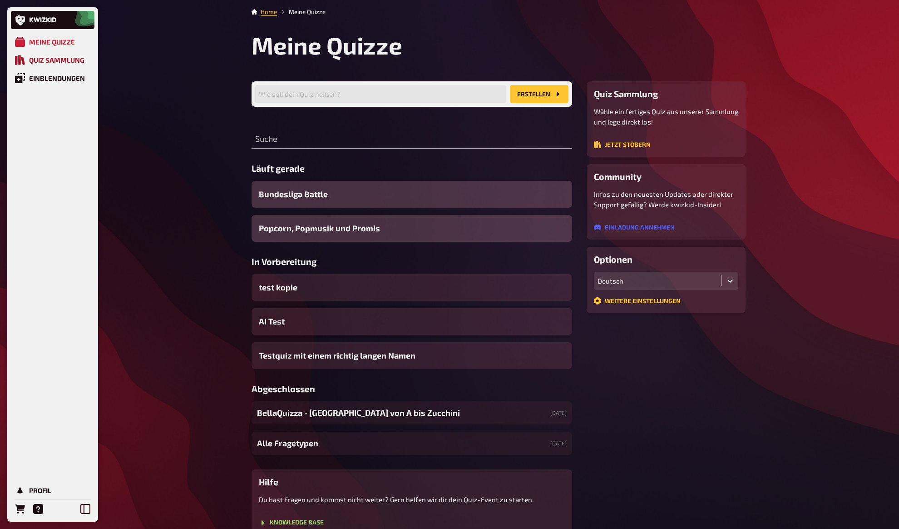
click at [43, 56] on div "Quiz Sammlung" at bounding box center [56, 60] width 55 height 8
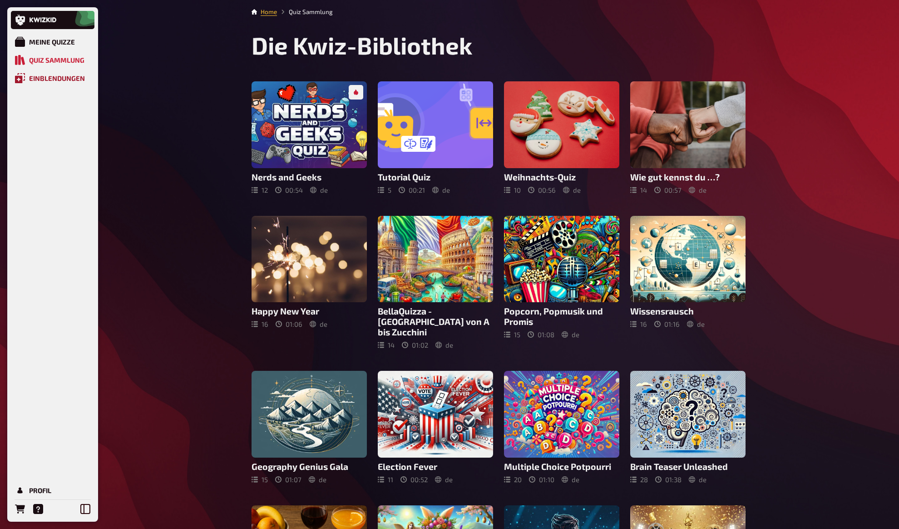
click at [45, 81] on div "Einblendungen" at bounding box center [57, 78] width 56 height 8
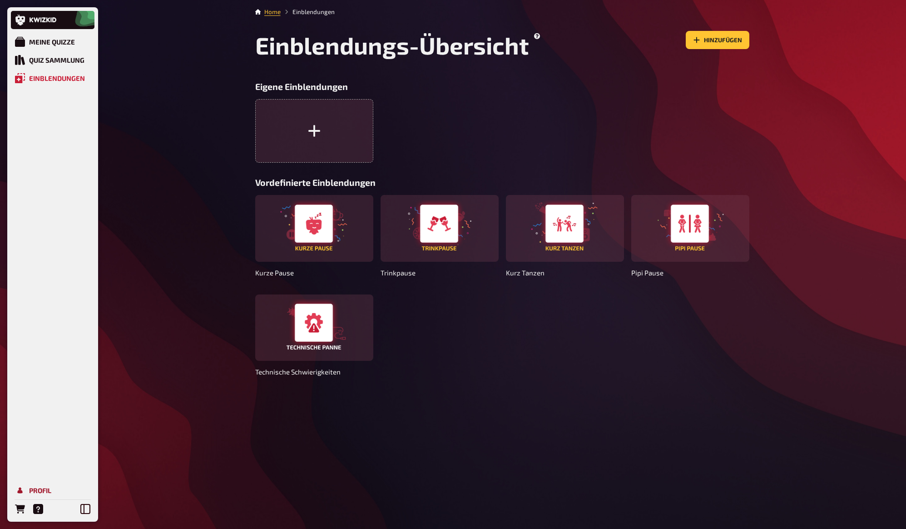
click at [51, 489] on div "Profil" at bounding box center [40, 490] width 22 height 8
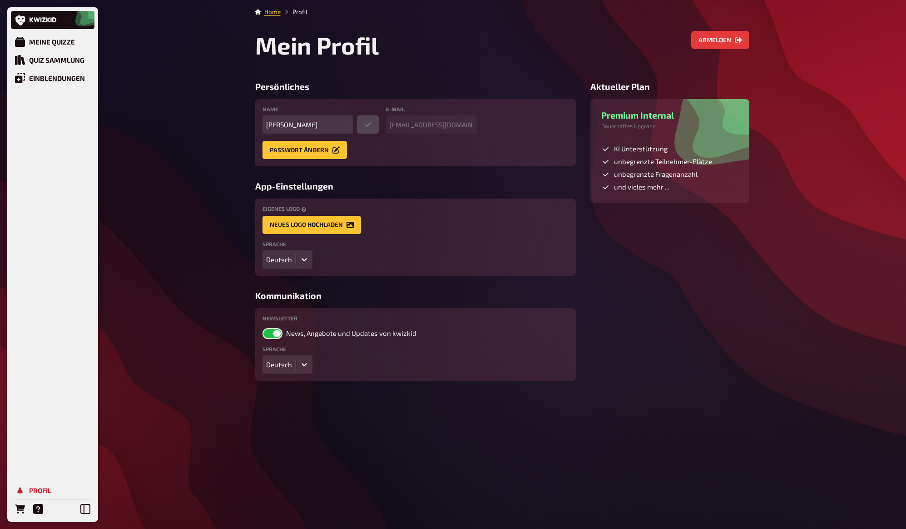
click at [217, 224] on div "Meine Quizze Quiz Sammlung Einblendungen Profil Home Profil Mein Profil Abmelde…" at bounding box center [453, 264] width 906 height 529
click at [219, 215] on div "Meine Quizze Quiz Sammlung Einblendungen Profil Home Profil Mein Profil Abmelde…" at bounding box center [453, 264] width 906 height 529
click at [62, 40] on div "Meine Quizze" at bounding box center [52, 42] width 46 height 8
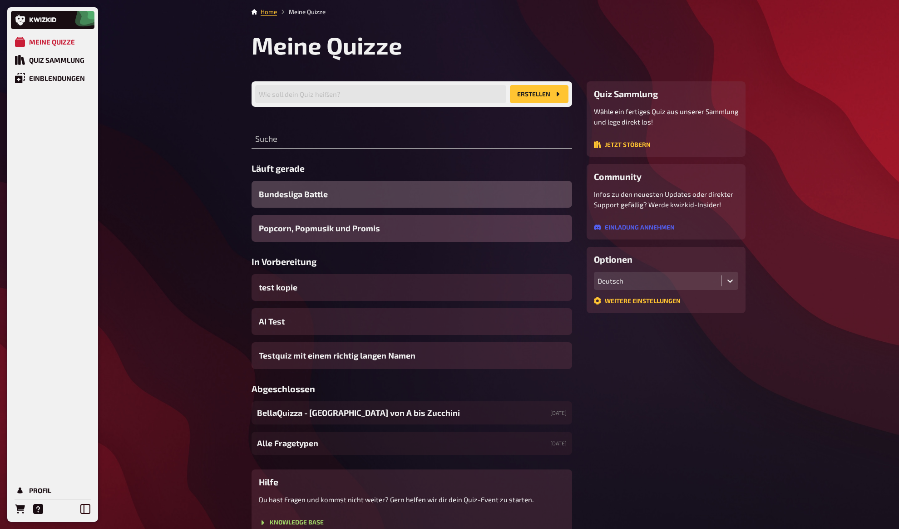
click at [301, 197] on span "Bundesliga Battle" at bounding box center [293, 194] width 69 height 12
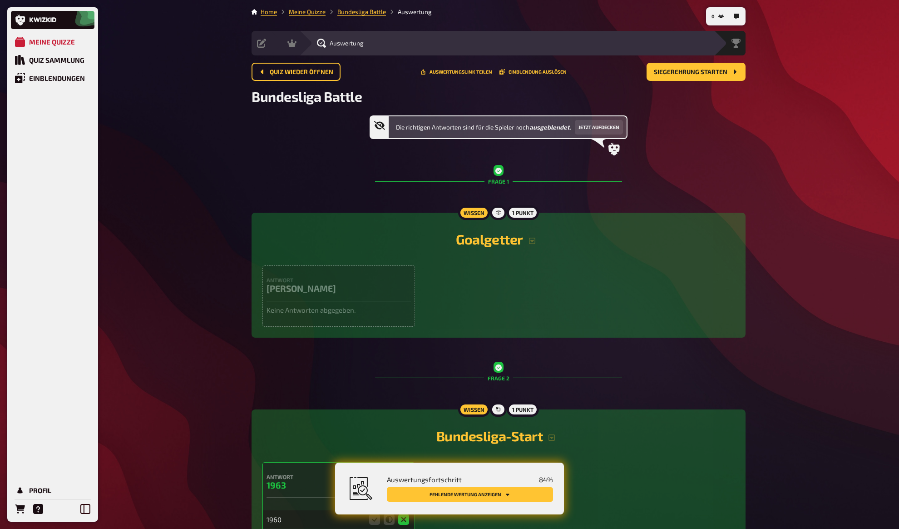
click at [279, 150] on div "Die richtigen Antworten sind für die Spieler noch ausgeblendet . Jetzt aufdecken" at bounding box center [499, 135] width 494 height 40
click at [278, 149] on div "Die richtigen Antworten sind für die Spieler noch ausgeblendet . Jetzt aufdecken" at bounding box center [499, 135] width 494 height 40
click at [278, 148] on div "Die richtigen Antworten sind für die Spieler noch ausgeblendet . Jetzt aufdecken" at bounding box center [499, 135] width 494 height 40
click at [277, 147] on div "Die richtigen Antworten sind für die Spieler noch ausgeblendet . Jetzt aufdecken" at bounding box center [499, 135] width 494 height 40
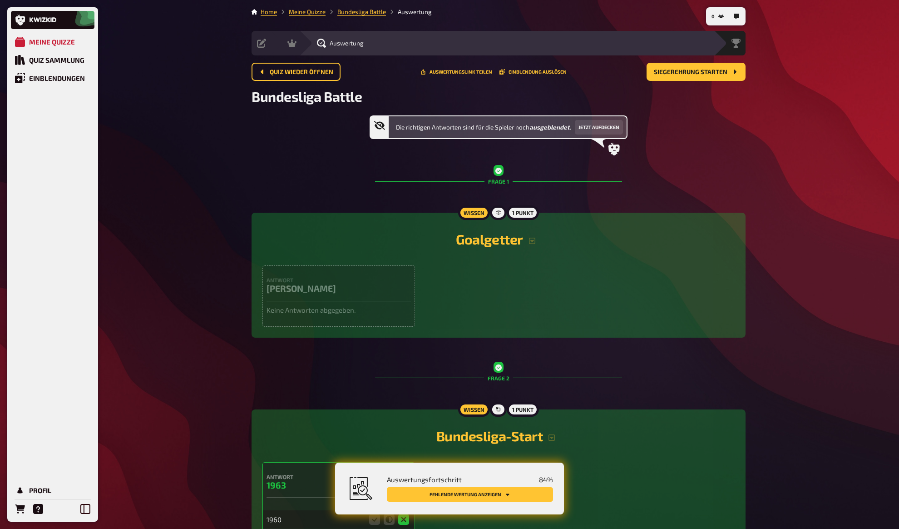
click at [277, 147] on div "Die richtigen Antworten sind für die Spieler noch ausgeblendet . Jetzt aufdecken" at bounding box center [499, 135] width 494 height 40
click at [276, 145] on div "Die richtigen Antworten sind für die Spieler noch ausgeblendet . Jetzt aufdecken" at bounding box center [499, 135] width 494 height 40
click at [686, 76] on button "Siegerehrung starten" at bounding box center [696, 72] width 99 height 18
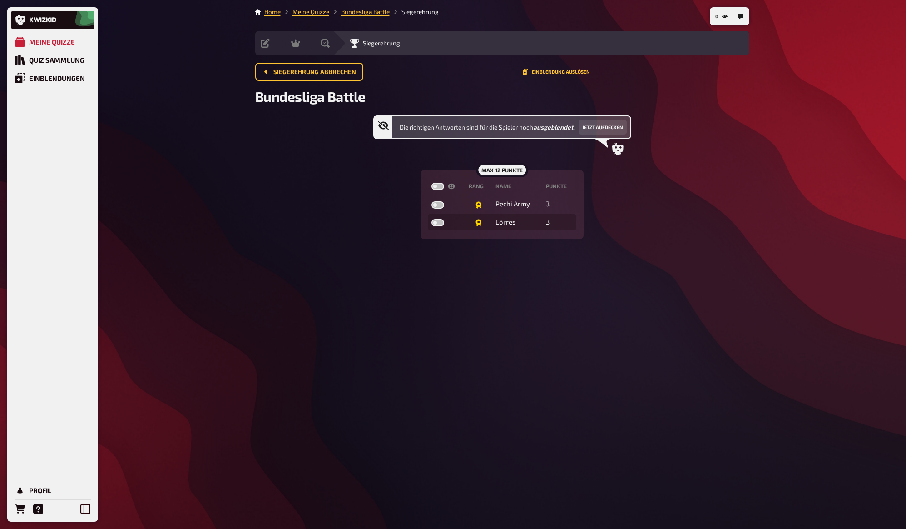
click at [456, 96] on h2 "Bundesliga Battle" at bounding box center [502, 96] width 494 height 16
click at [453, 98] on h2 "Bundesliga Battle" at bounding box center [502, 96] width 494 height 16
click at [321, 69] on span "Siegerehrung abbrechen" at bounding box center [314, 72] width 83 height 6
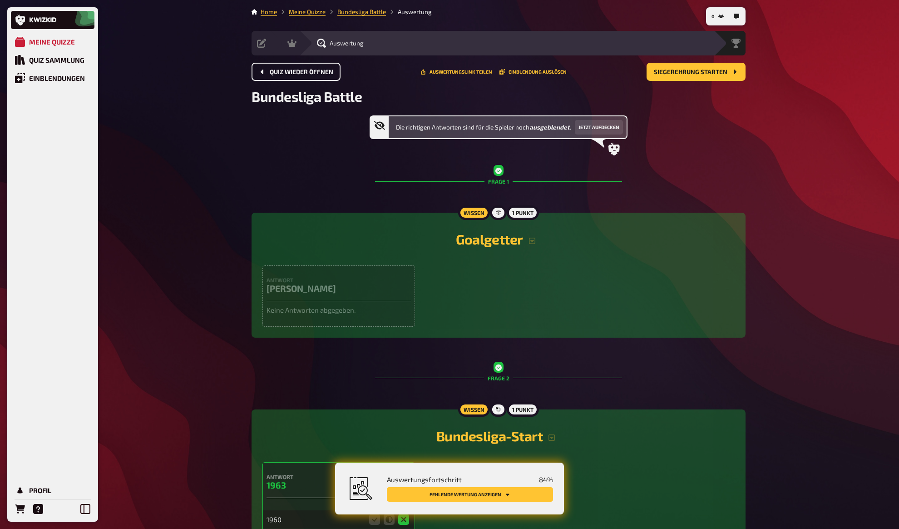
click at [316, 73] on span "Quiz wieder öffnen" at bounding box center [302, 72] width 64 height 6
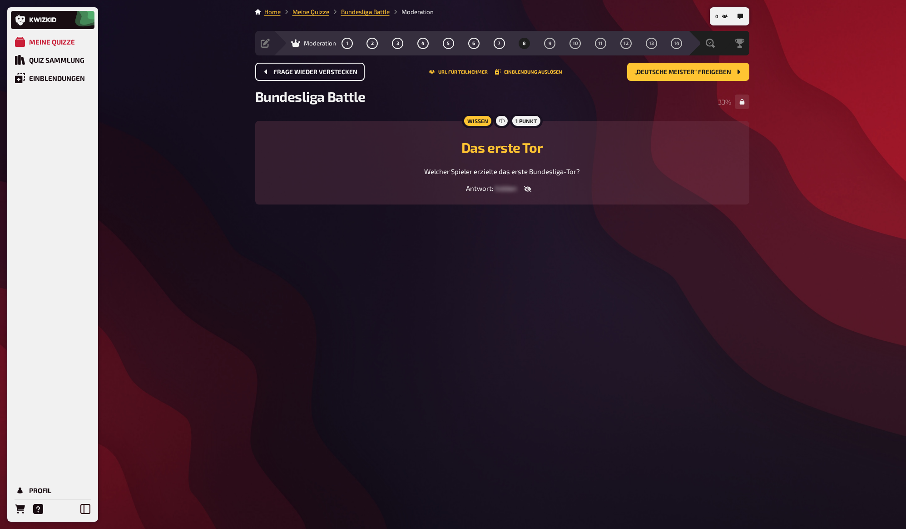
click at [316, 73] on span "Frage wieder verstecken" at bounding box center [315, 72] width 84 height 6
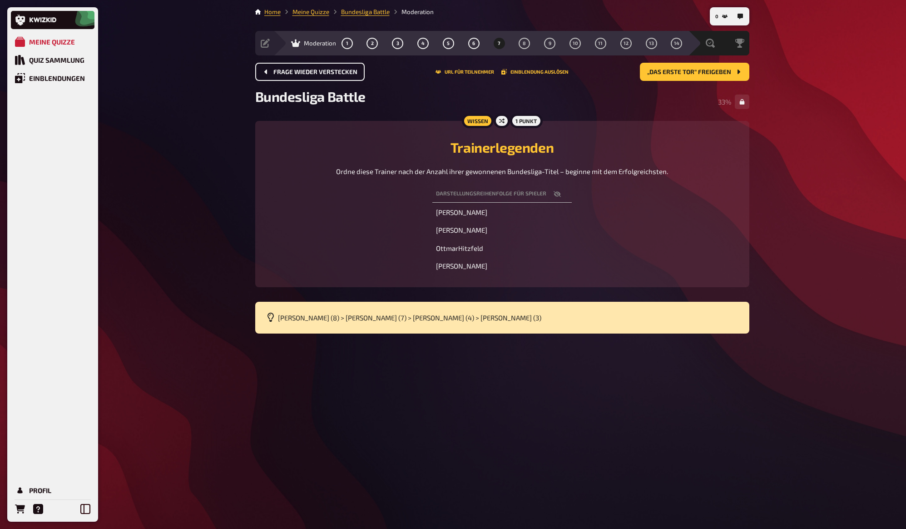
click at [227, 202] on div "Meine Quizze Quiz Sammlung Einblendungen Profil 0 Home Meine Quizze Bundesliga …" at bounding box center [453, 264] width 906 height 529
click at [847, 207] on div "Meine Quizze Quiz Sammlung Einblendungen Profil 0 Home Meine Quizze Bundesliga …" at bounding box center [453, 264] width 906 height 529
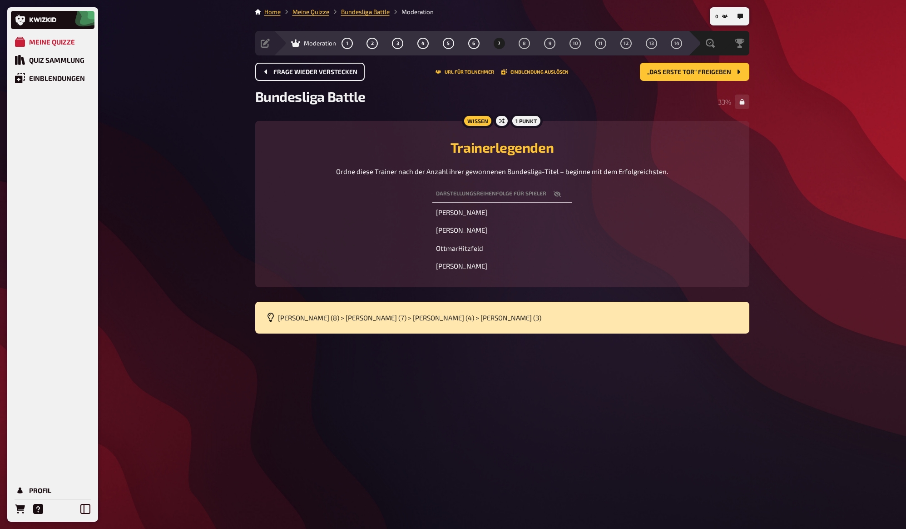
click at [835, 234] on div "Meine Quizze Quiz Sammlung Einblendungen Profil 0 Home Meine Quizze Bundesliga …" at bounding box center [453, 264] width 906 height 529
click at [834, 232] on div "Meine Quizze Quiz Sammlung Einblendungen Profil 0 Home Meine Quizze Bundesliga …" at bounding box center [453, 264] width 906 height 529
click at [814, 54] on div "Meine Quizze Quiz Sammlung Einblendungen Profil 0 Home Meine Quizze Bundesliga …" at bounding box center [453, 264] width 906 height 529
click at [812, 48] on div "Meine Quizze Quiz Sammlung Einblendungen Profil 0 Home Meine Quizze Bundesliga …" at bounding box center [453, 264] width 906 height 529
